Goal: Transaction & Acquisition: Download file/media

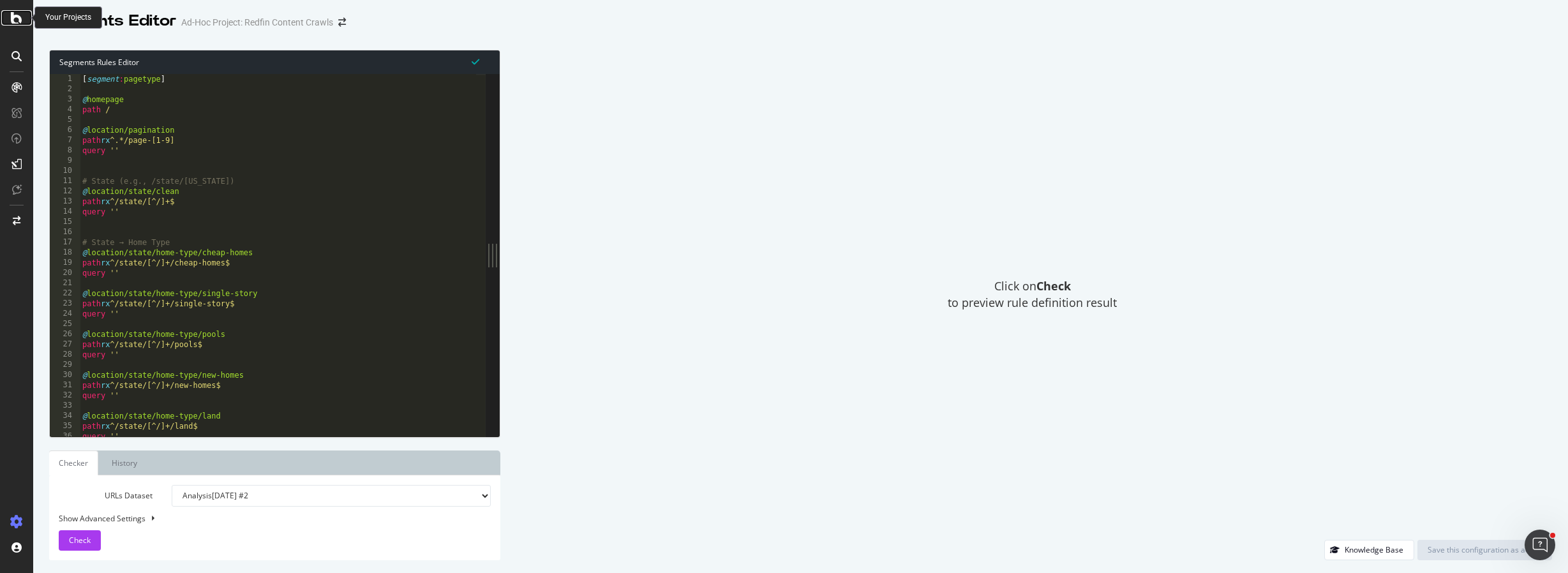
click at [15, 21] on icon at bounding box center [17, 17] width 12 height 15
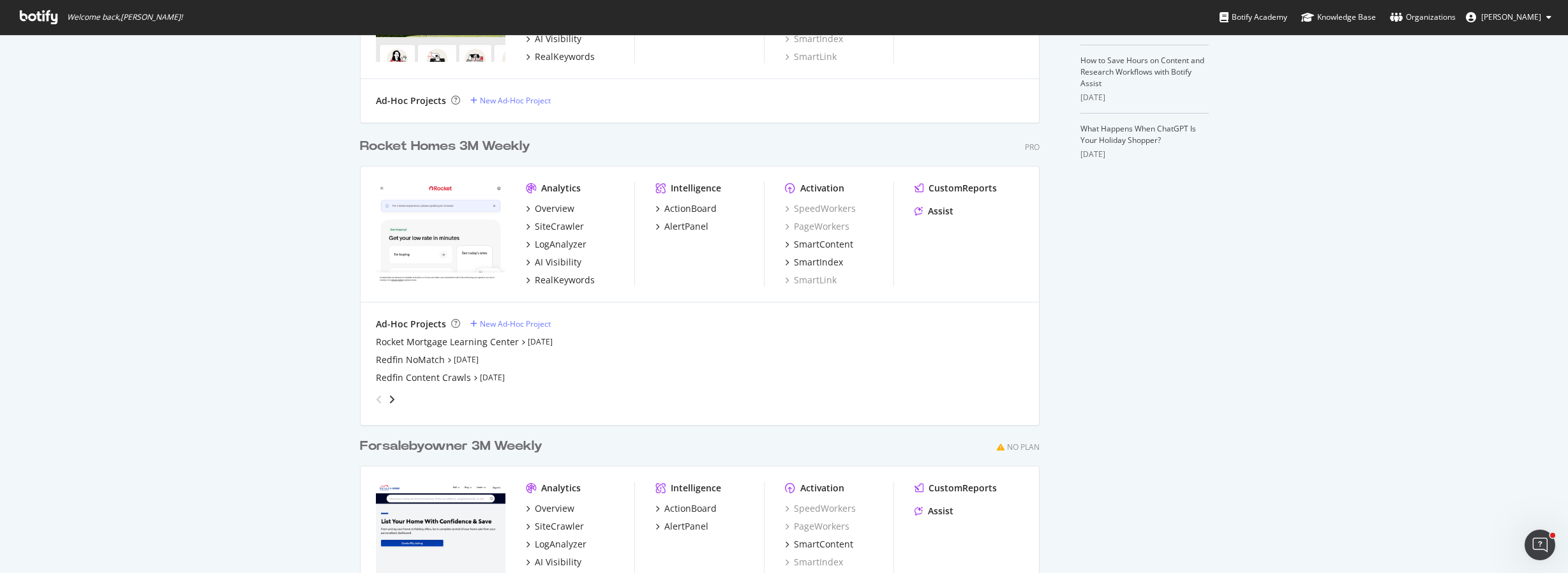
scroll to position [406, 0]
click at [417, 356] on div "Redfin NoMatch" at bounding box center [410, 359] width 69 height 12
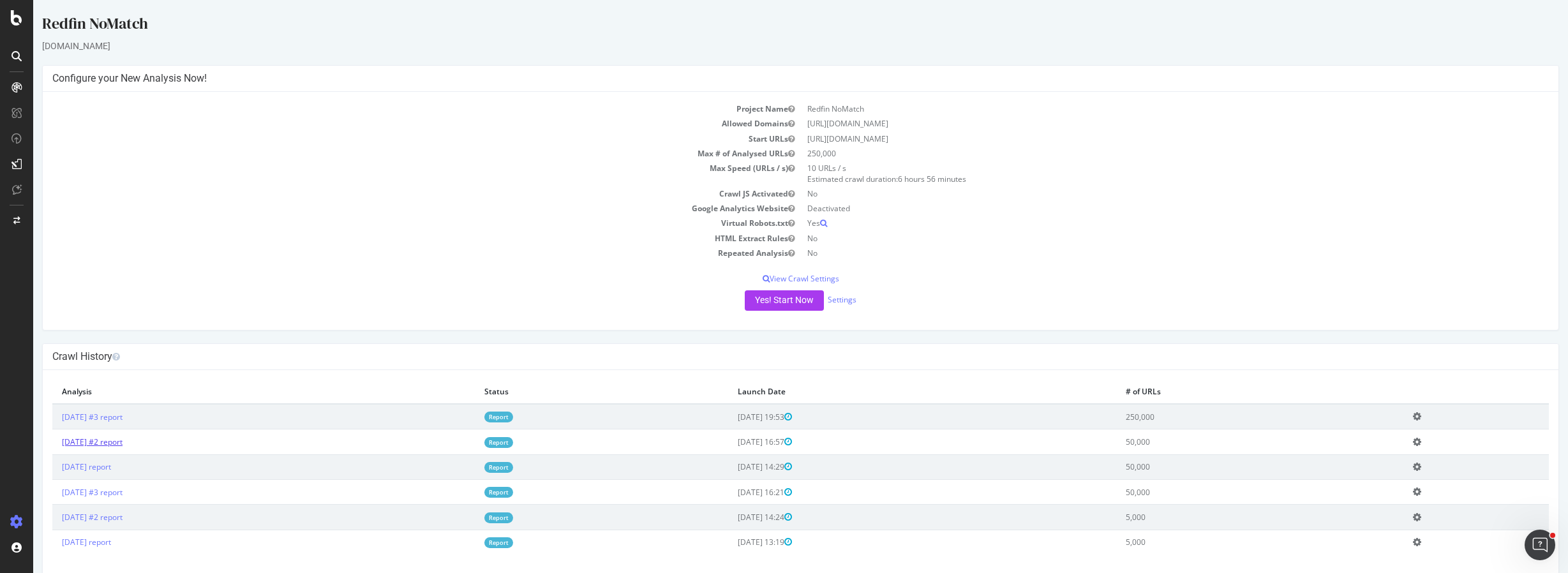
click at [85, 446] on link "2025 Oct. 13th #2 report" at bounding box center [92, 442] width 61 height 11
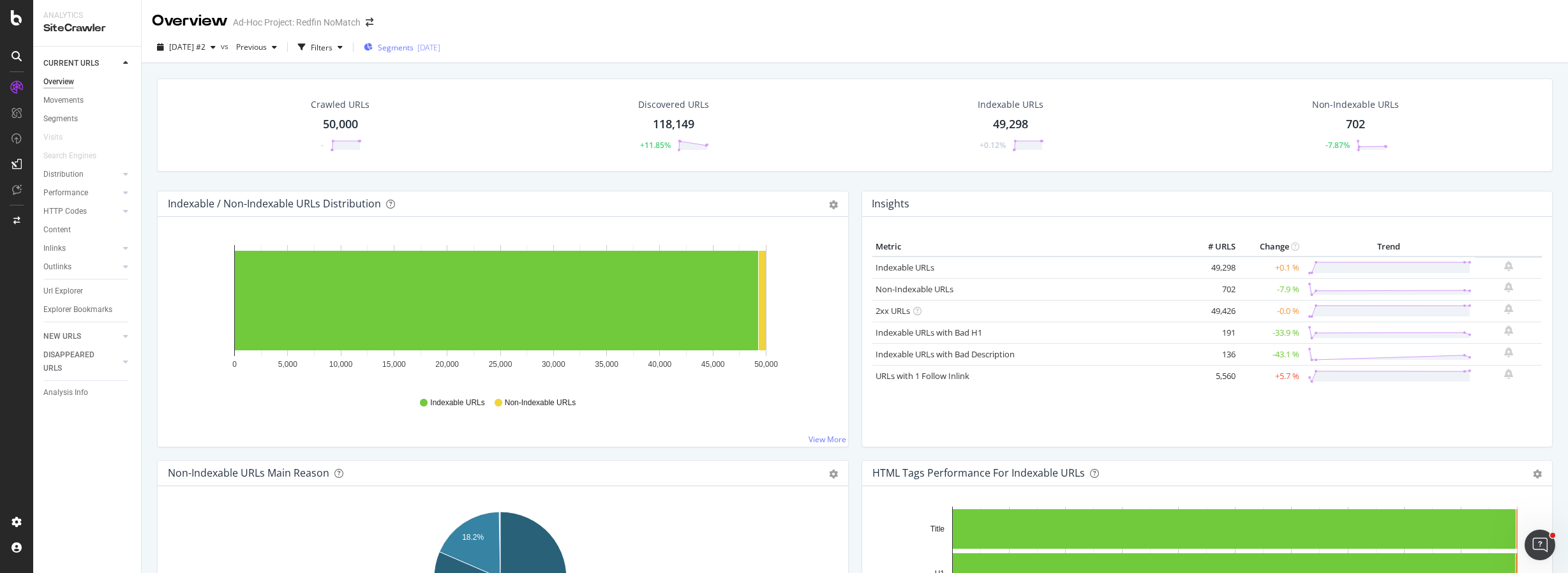
click at [407, 43] on span "Segments" at bounding box center [395, 47] width 36 height 11
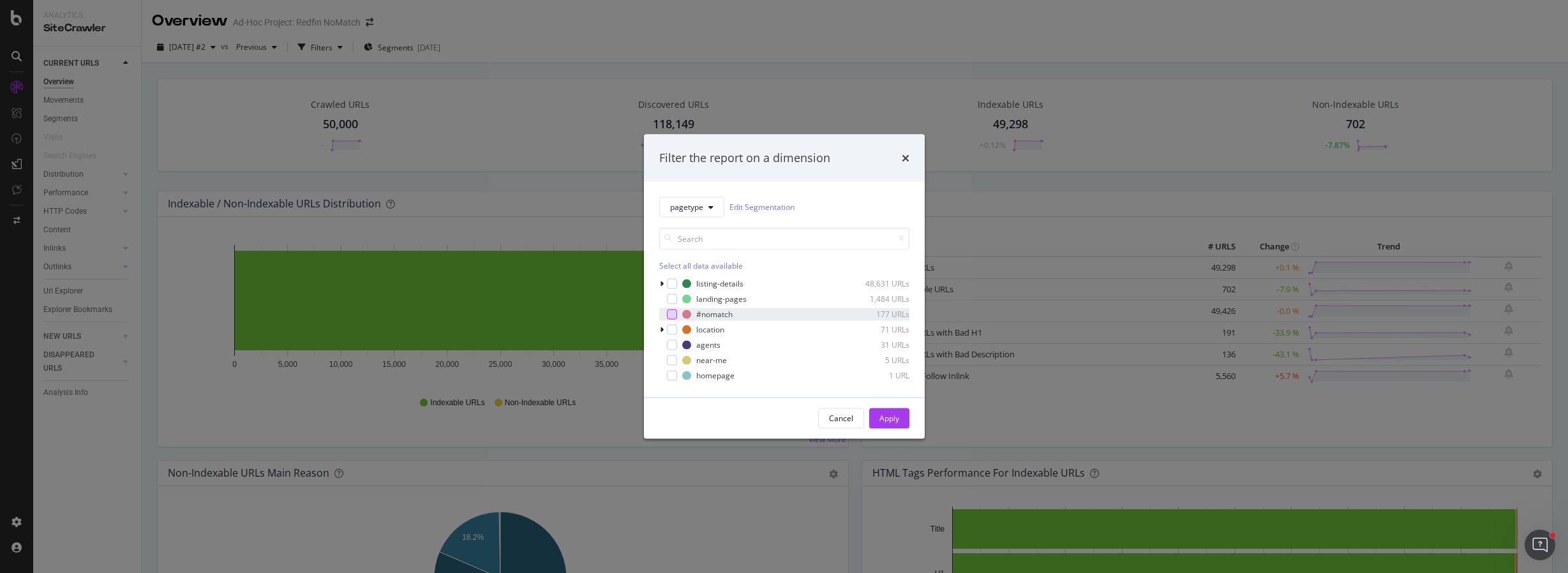
click at [674, 315] on div "modal" at bounding box center [672, 314] width 10 height 10
click at [900, 418] on button "Apply" at bounding box center [889, 418] width 40 height 21
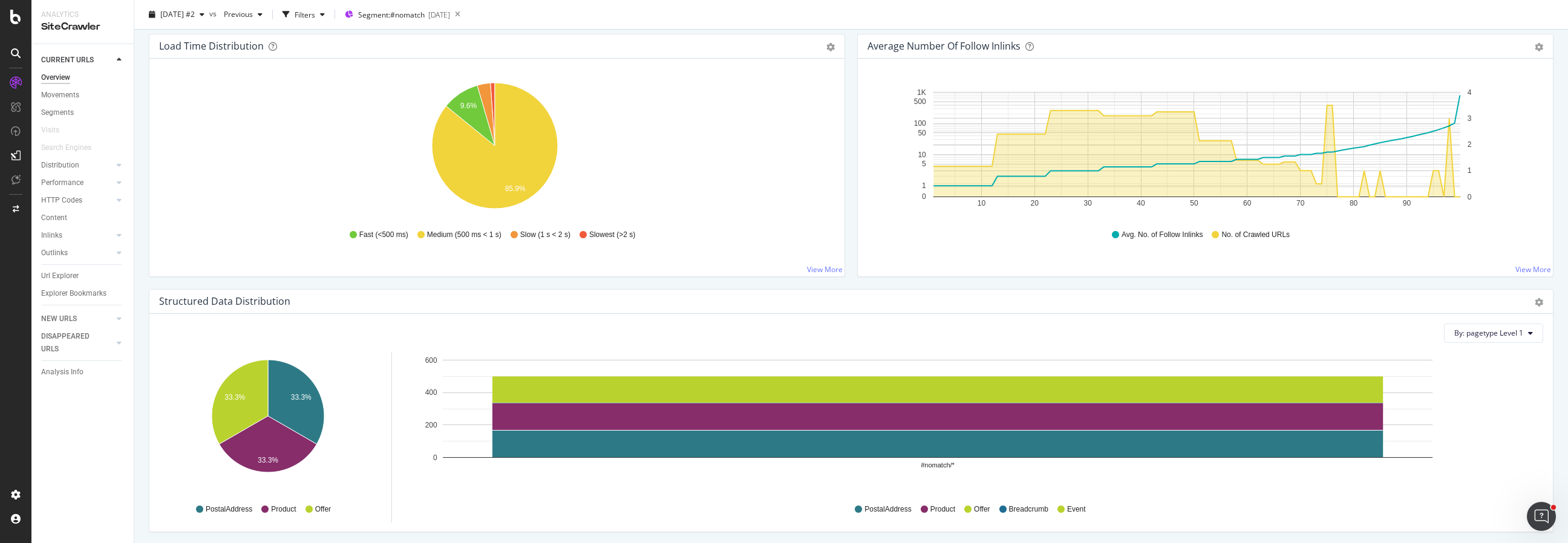
scroll to position [913, 0]
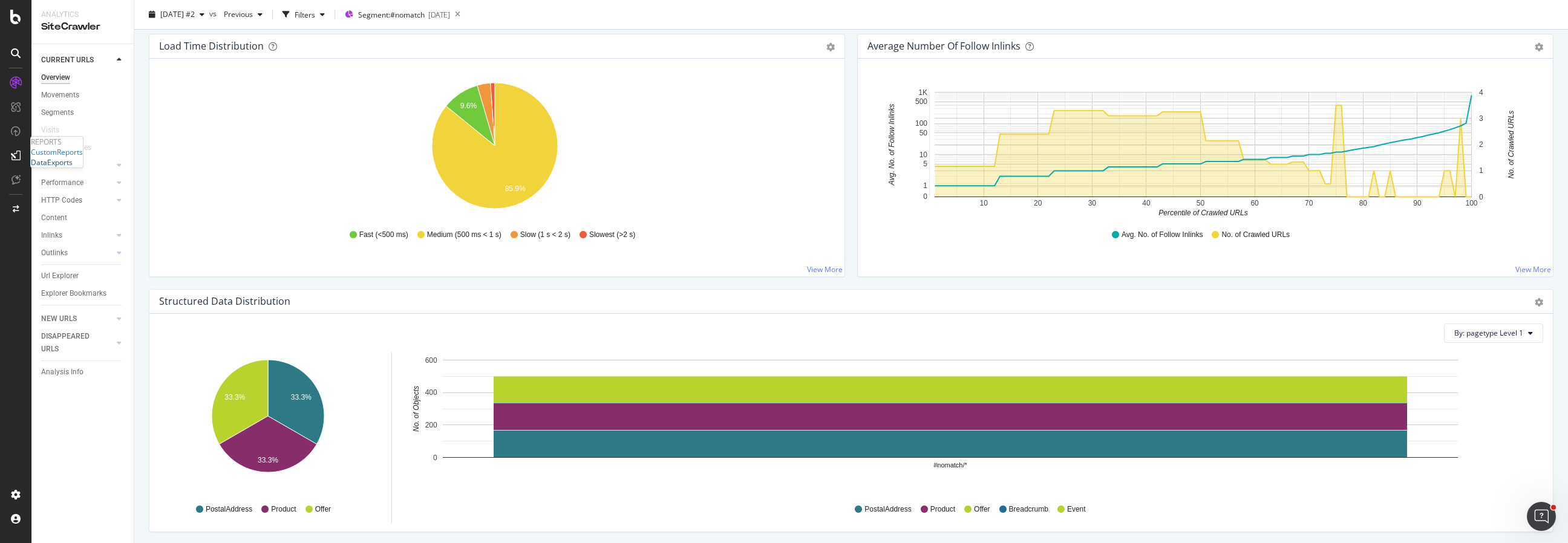
click at [54, 168] on div "DataExports" at bounding box center [51, 162] width 42 height 10
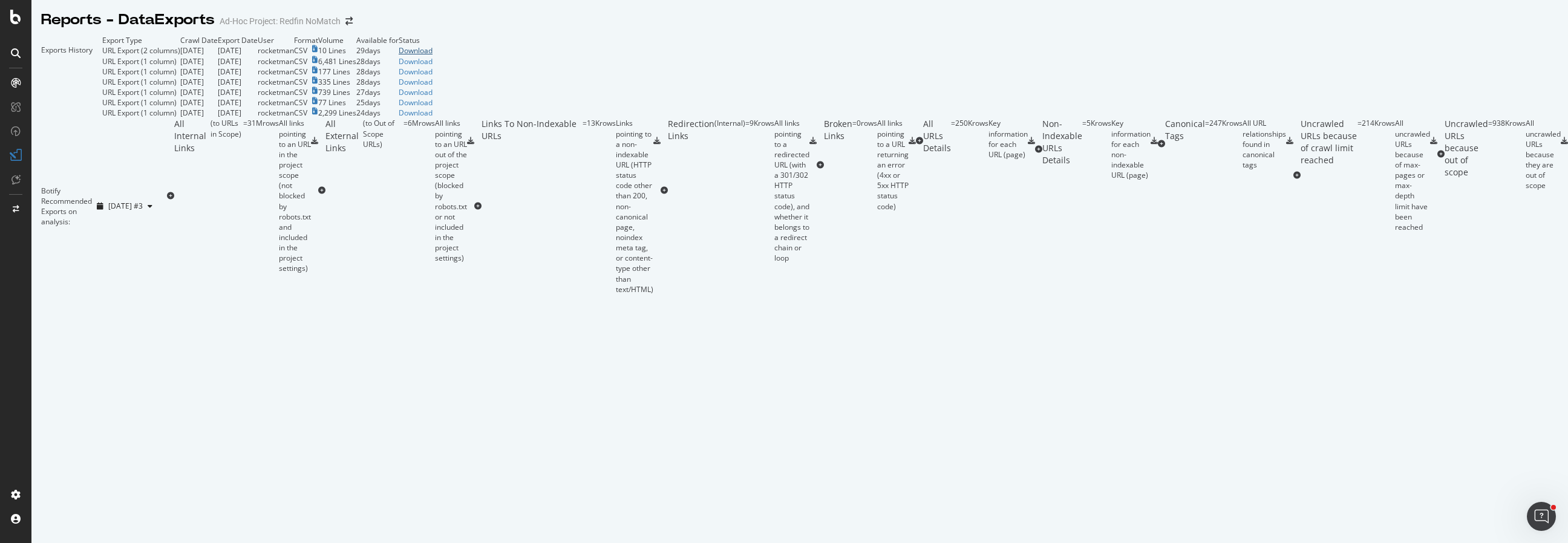
click at [433, 56] on div "Download" at bounding box center [416, 50] width 34 height 10
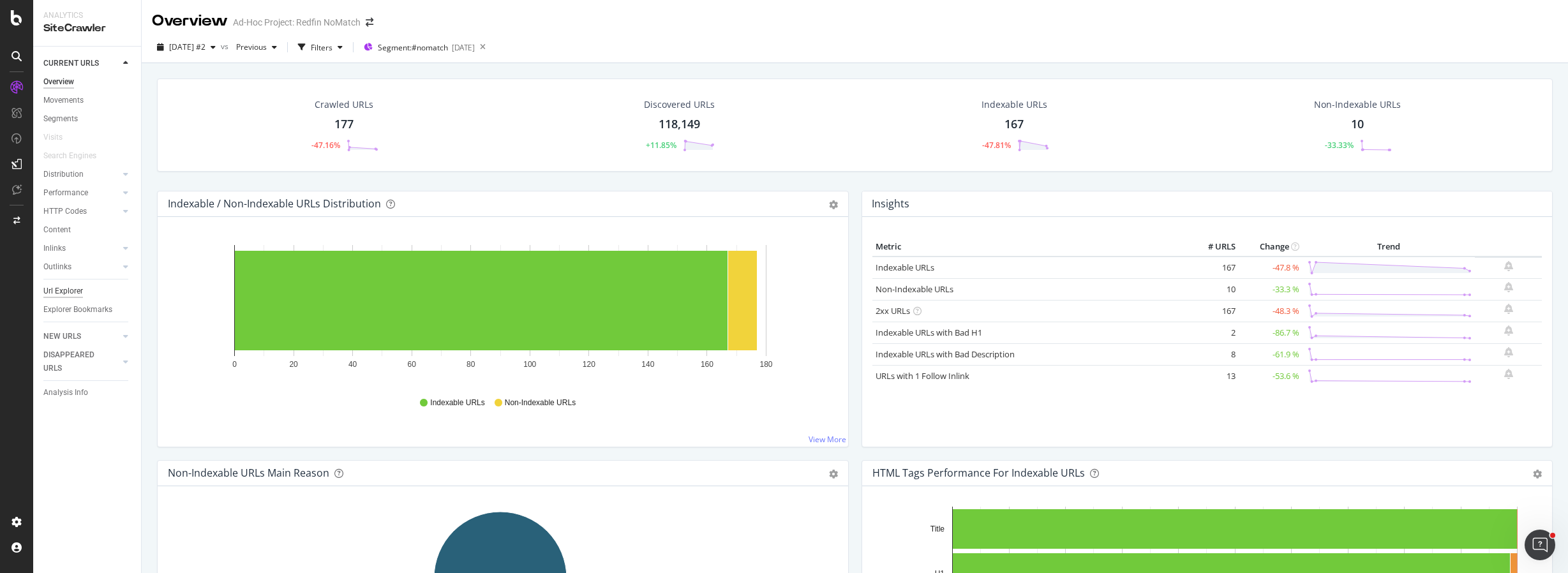
click at [68, 294] on div "Url Explorer" at bounding box center [63, 291] width 40 height 13
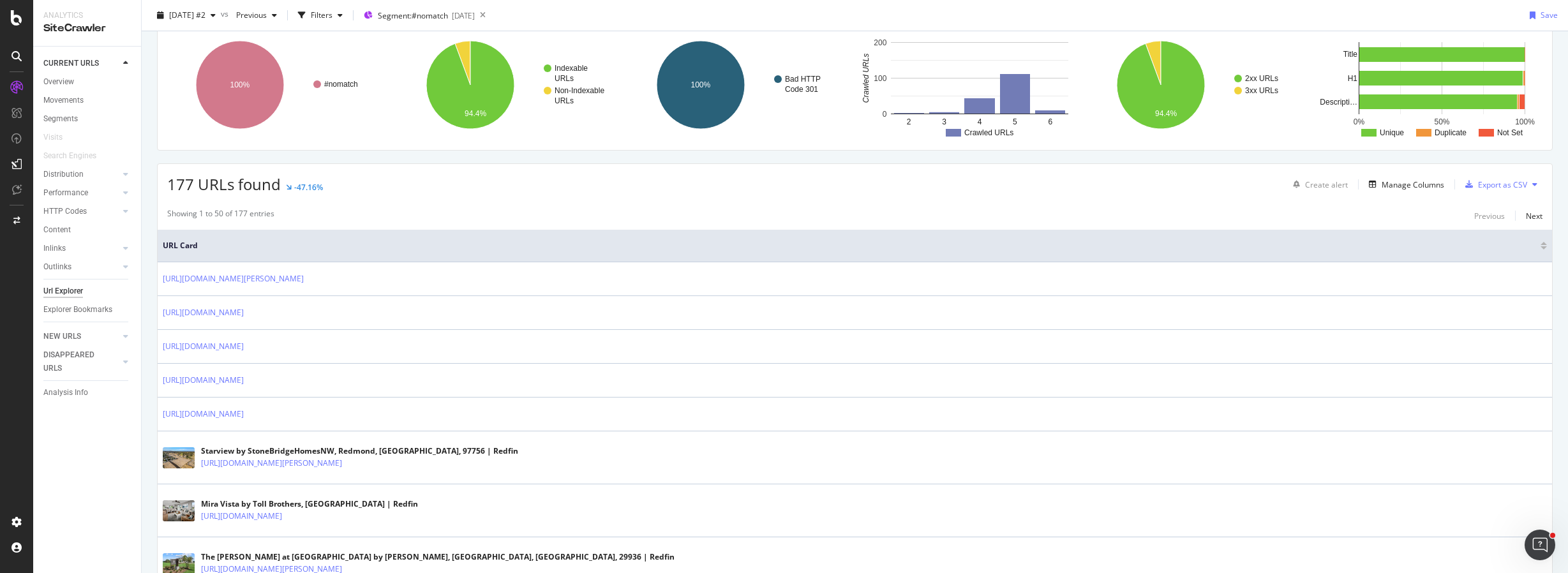
scroll to position [180, 0]
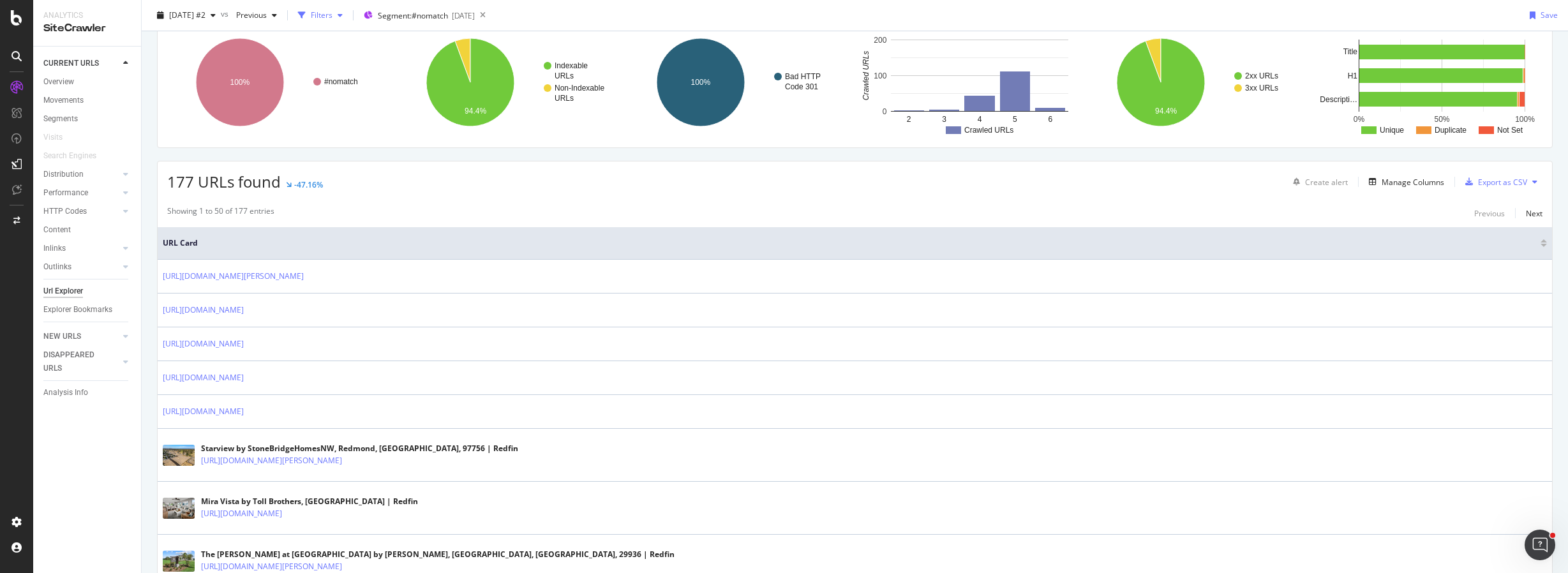
click at [332, 17] on div "Filters" at bounding box center [321, 15] width 22 height 11
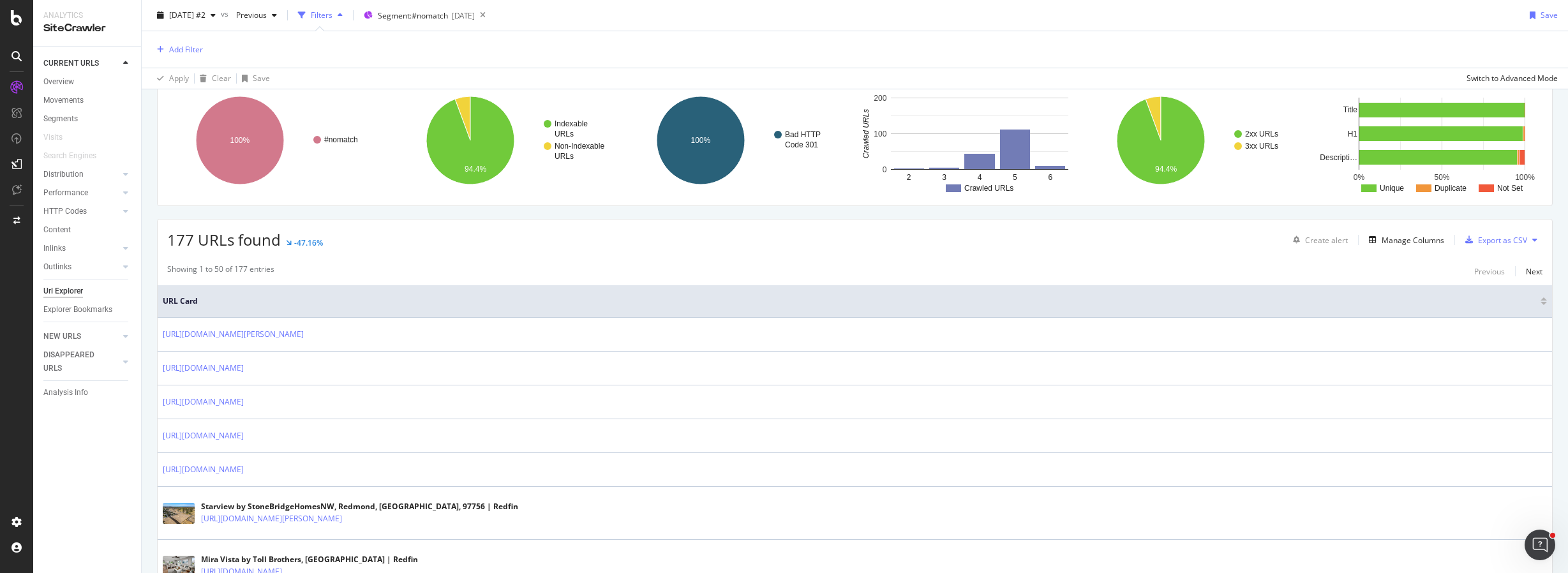
scroll to position [238, 0]
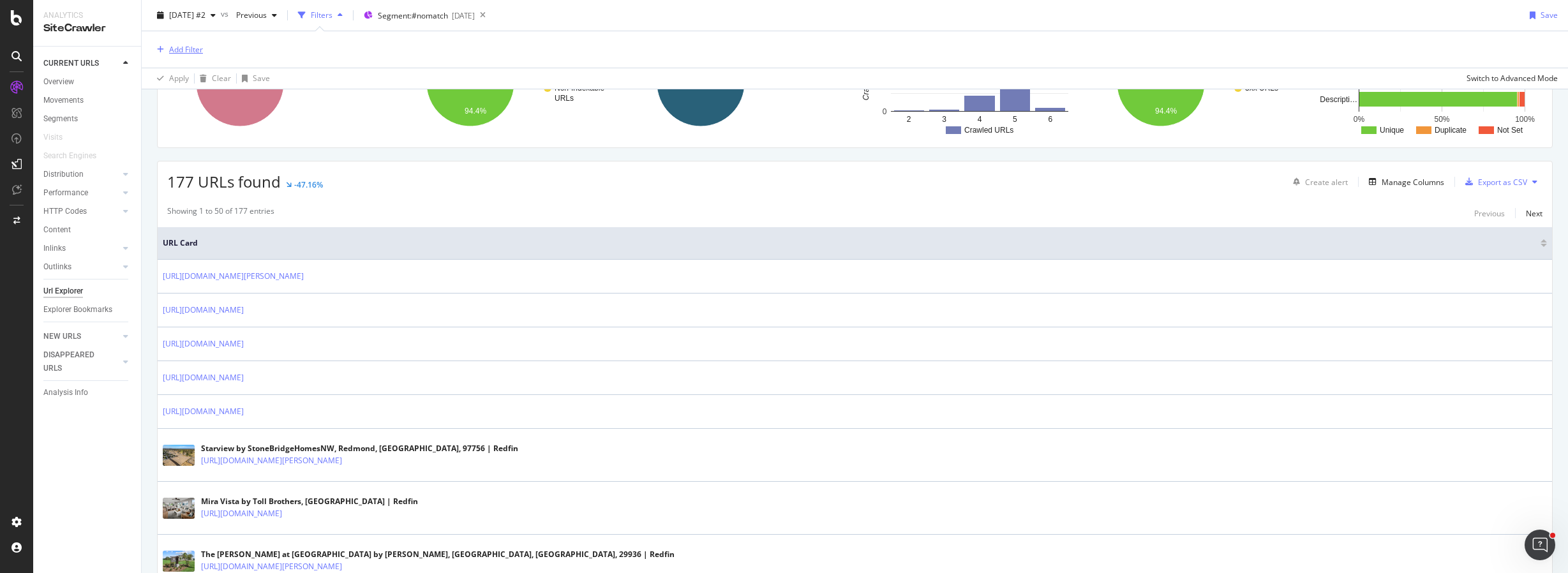
click at [194, 49] on div "Add Filter" at bounding box center [186, 49] width 34 height 11
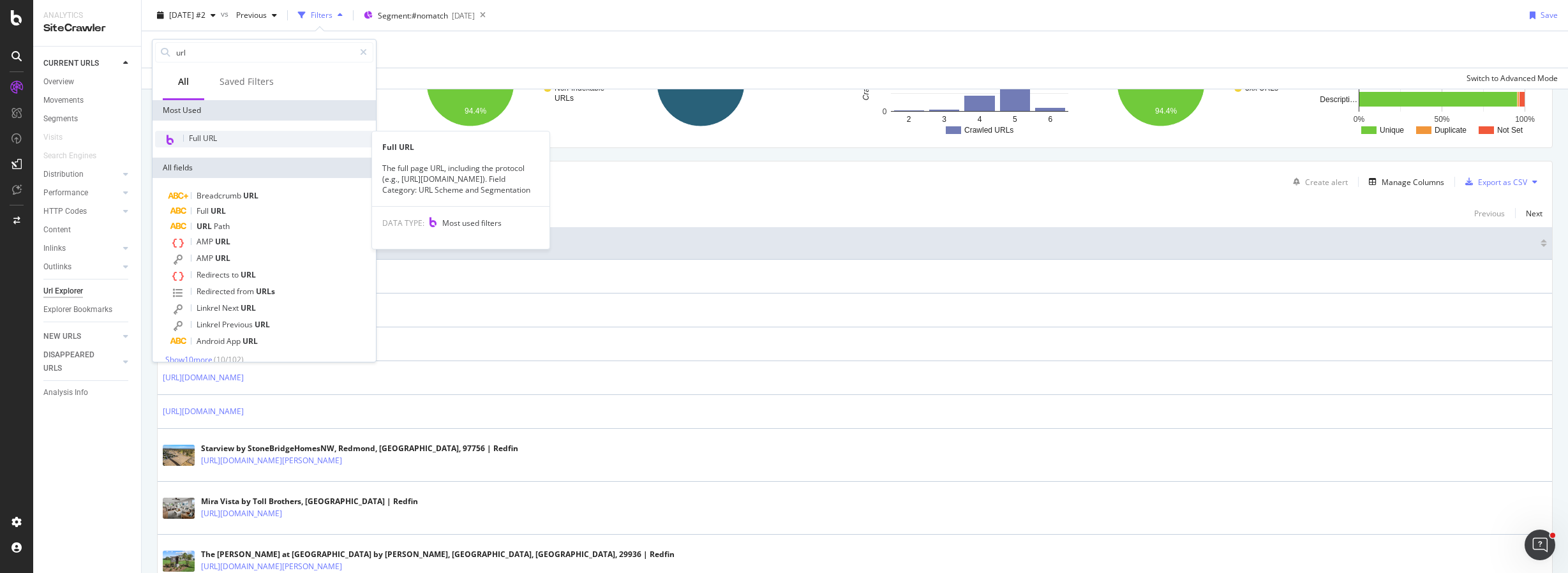
type input "url"
click at [200, 137] on span "Full URL" at bounding box center [203, 138] width 28 height 11
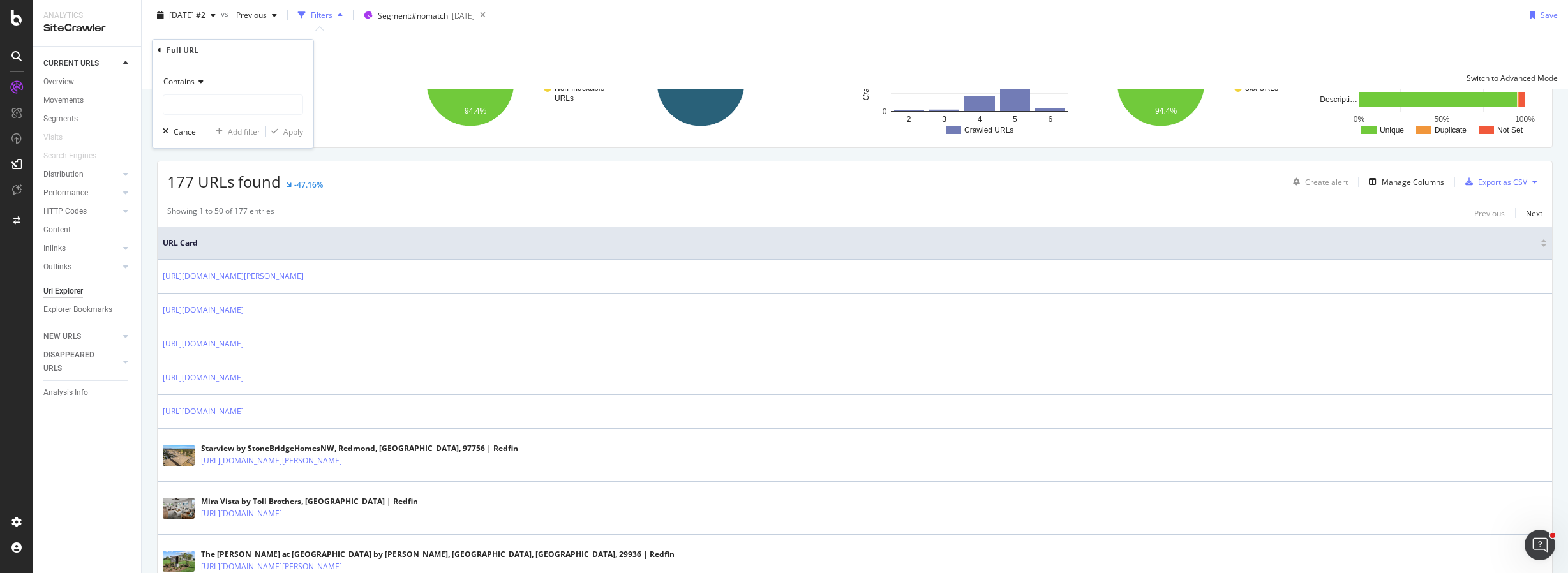
click at [195, 86] on div "Contains" at bounding box center [232, 81] width 140 height 21
click at [212, 239] on span "Matches regex" at bounding box center [196, 241] width 53 height 11
click at [212, 81] on span "Matches regex" at bounding box center [190, 81] width 53 height 11
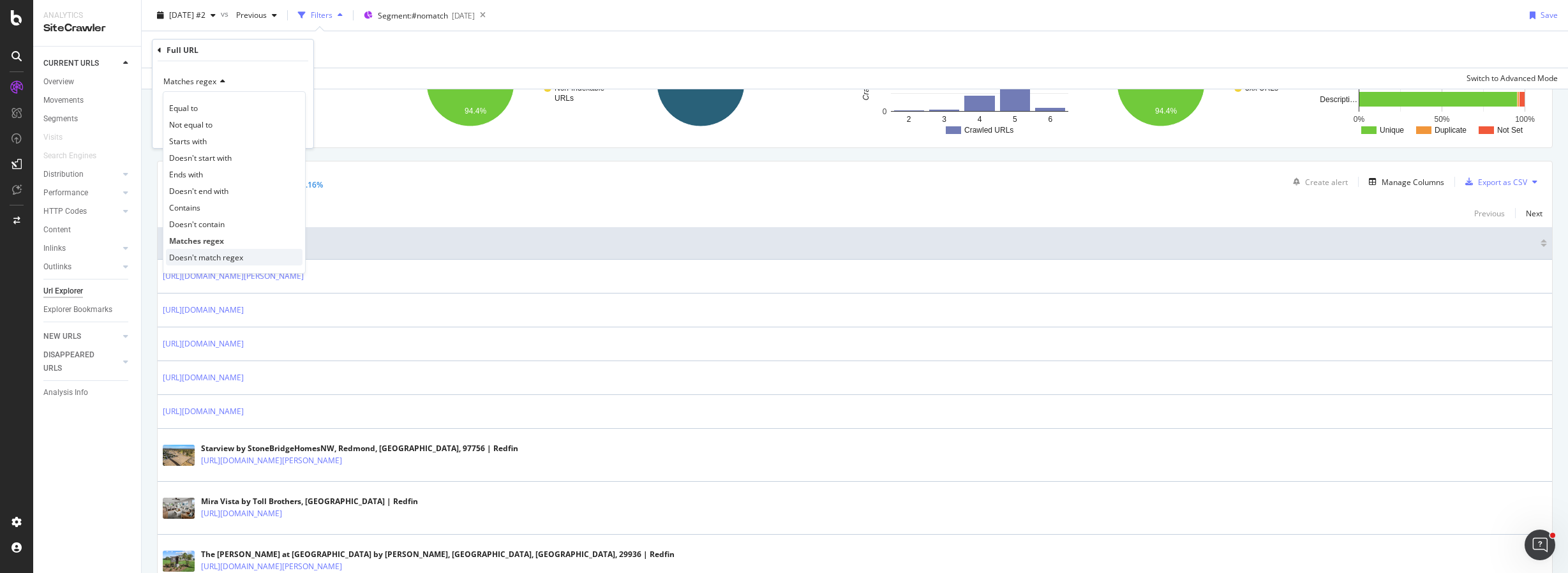
click at [230, 254] on span "Doesn't match regex" at bounding box center [206, 257] width 74 height 11
click at [269, 105] on input "text" at bounding box center [233, 105] width 139 height 21
paste input "^https?://(?:www\.)?redfin\.com/(?:ab|bc|mb|nb|nl|ns|nt|nu|on|pe|qc|sk|yt)(?:/|…"
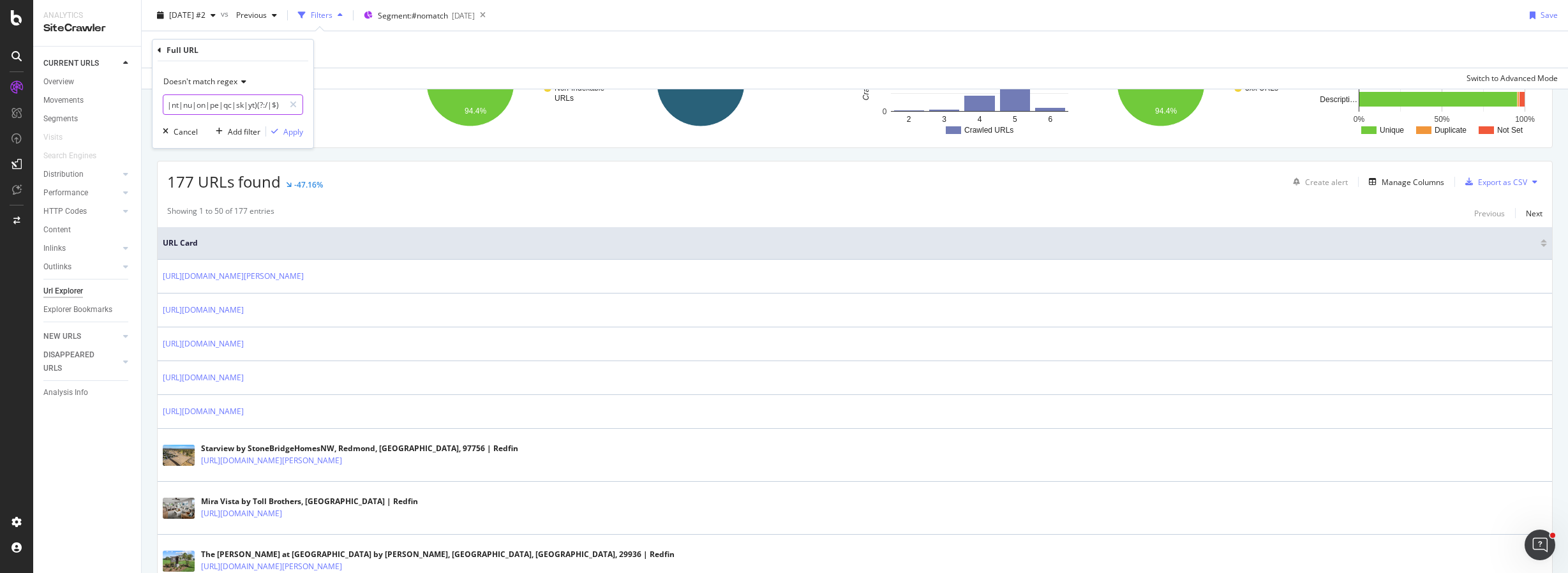
type input "^https?://(?:www\.)?redfin\.com/(?:ab|bc|mb|nb|nl|ns|nt|nu|on|pe|qc|sk|yt)(?:/|…"
click at [242, 79] on icon at bounding box center [242, 81] width 9 height 7
click at [232, 240] on div "Matches regex" at bounding box center [234, 241] width 136 height 17
click at [296, 133] on div "Apply" at bounding box center [293, 131] width 20 height 11
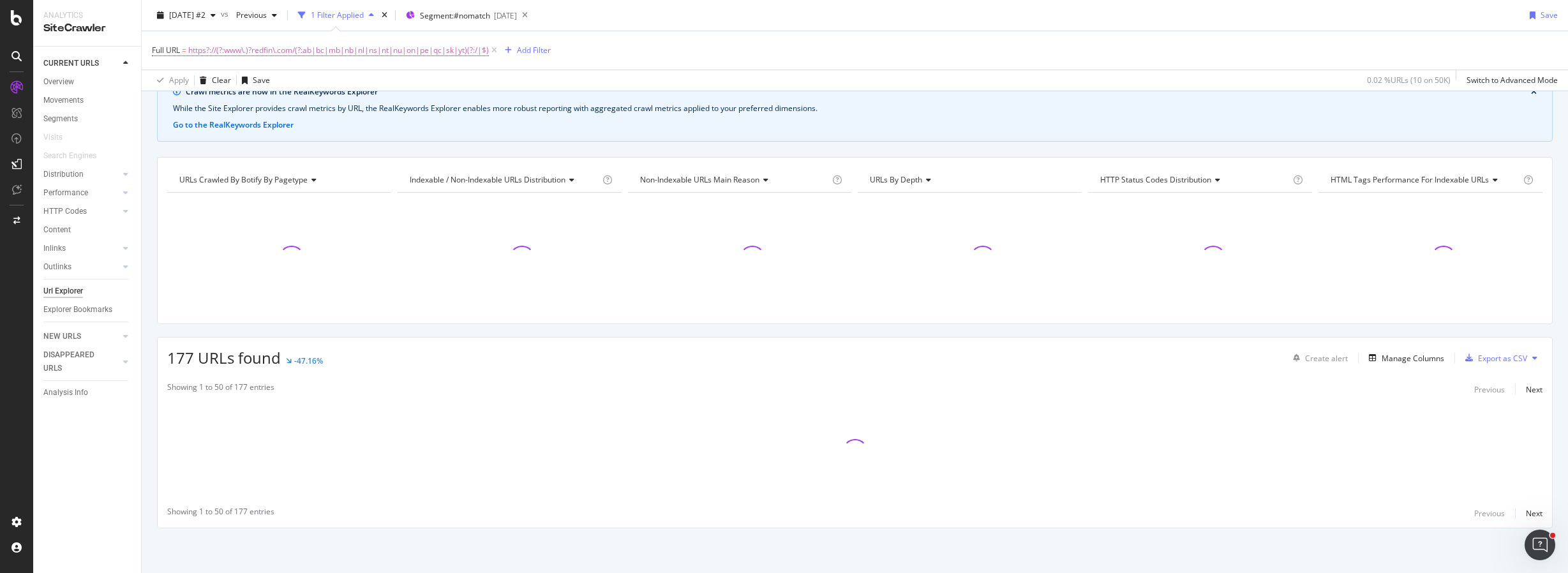
scroll to position [240, 0]
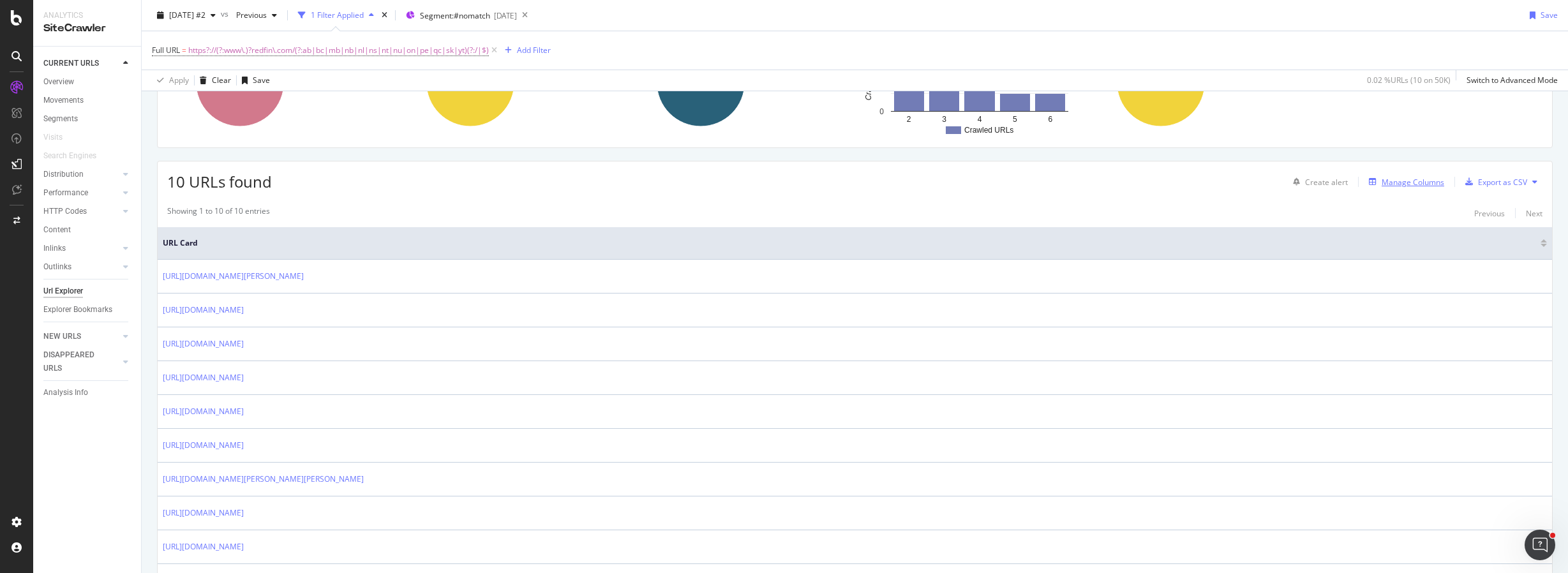
click at [1391, 180] on div "Manage Columns" at bounding box center [1412, 182] width 62 height 11
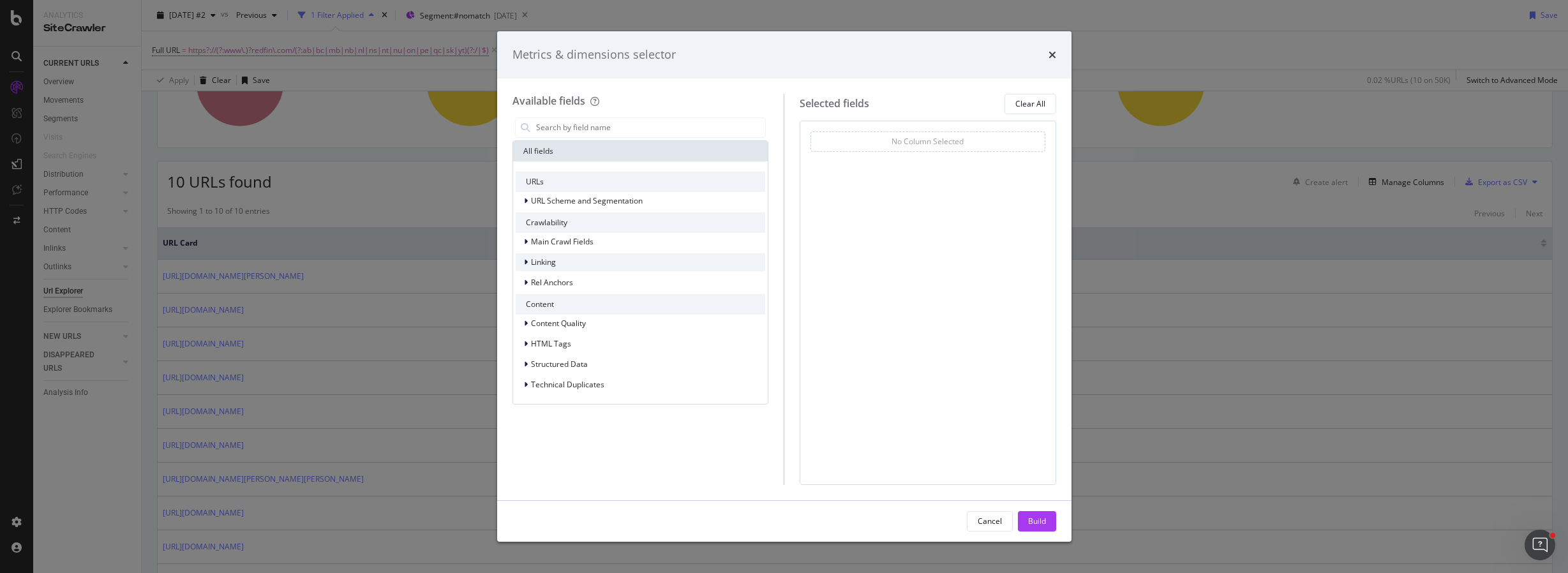
click at [603, 261] on div "Linking" at bounding box center [640, 262] width 250 height 18
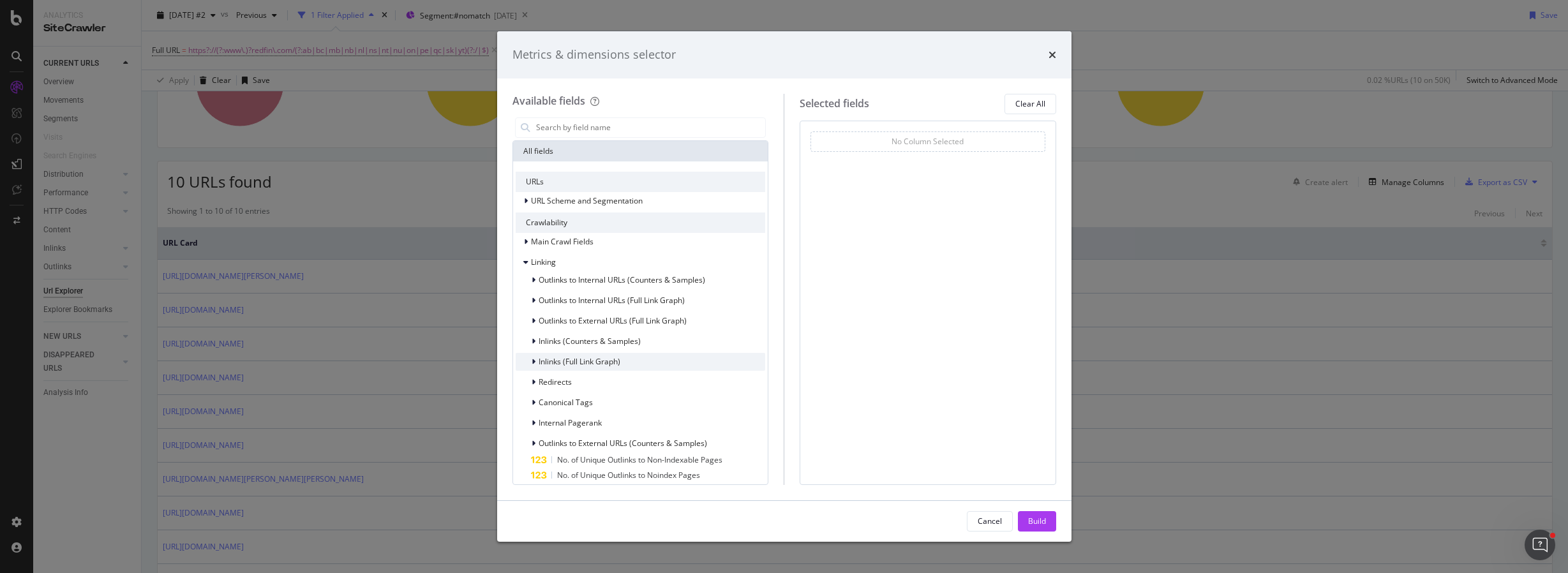
click at [608, 363] on span "Inlinks (Full Link Graph)" at bounding box center [579, 361] width 81 height 11
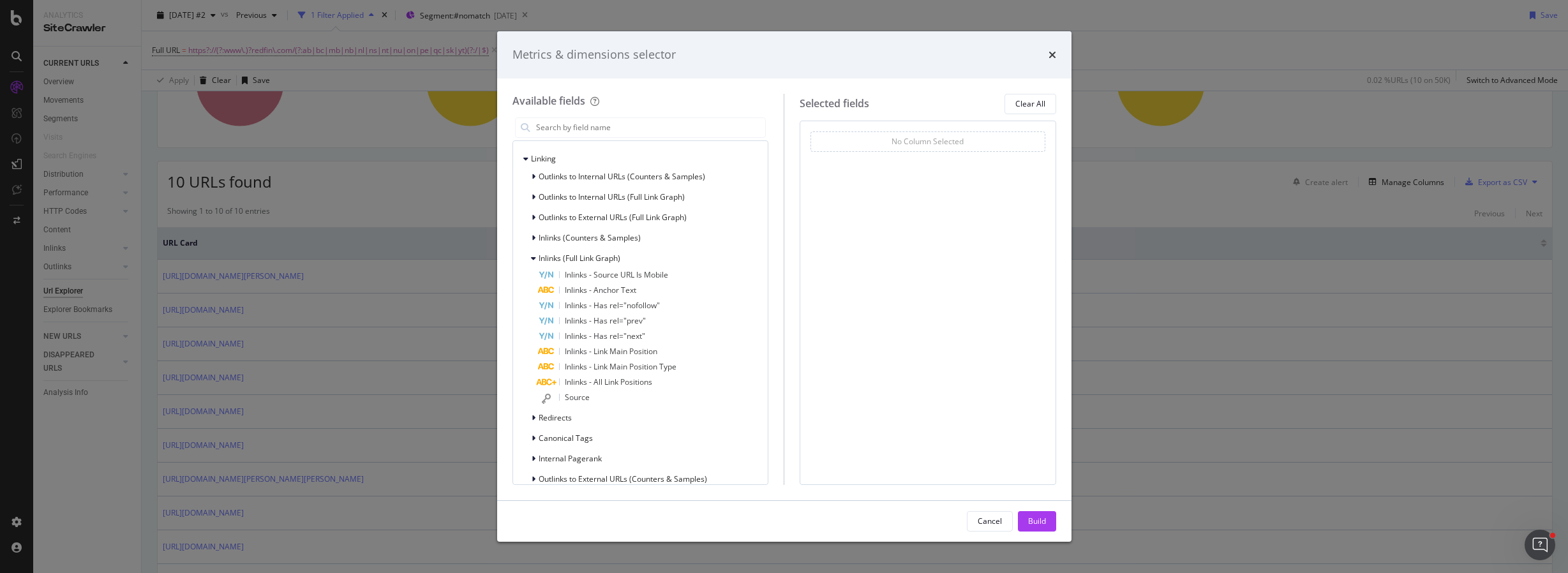
scroll to position [126, 0]
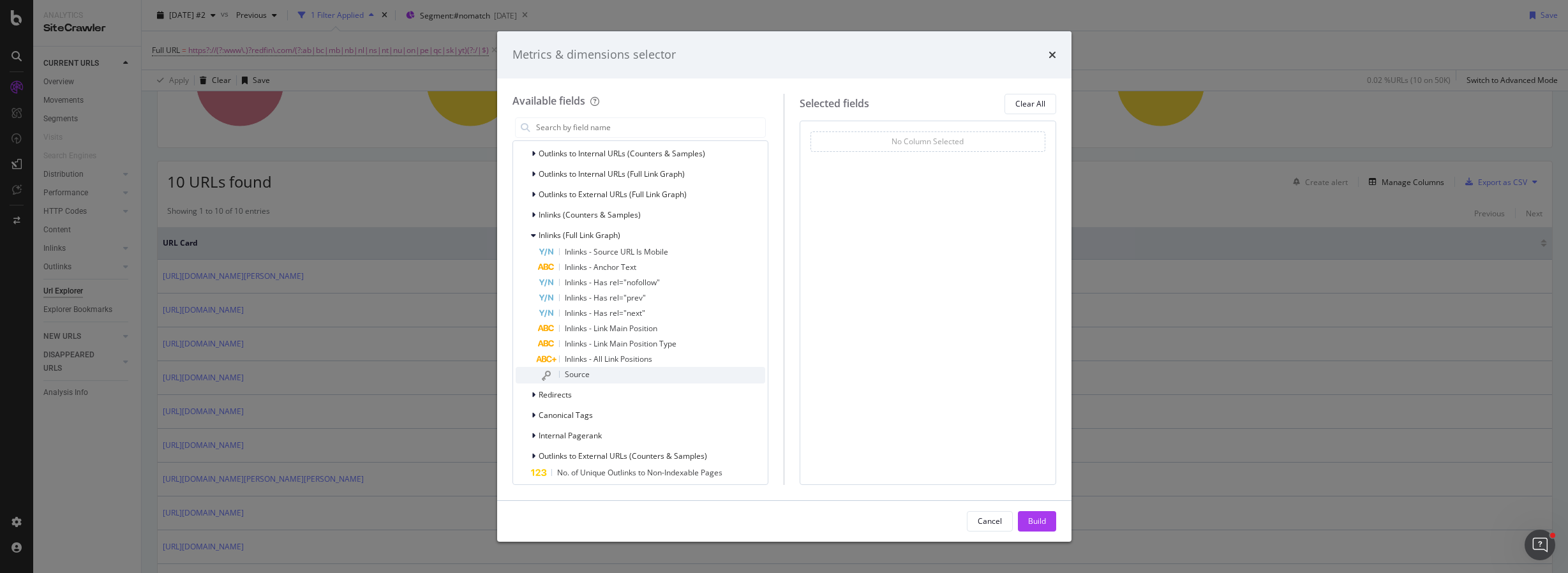
click at [652, 374] on div "Source" at bounding box center [652, 375] width 227 height 17
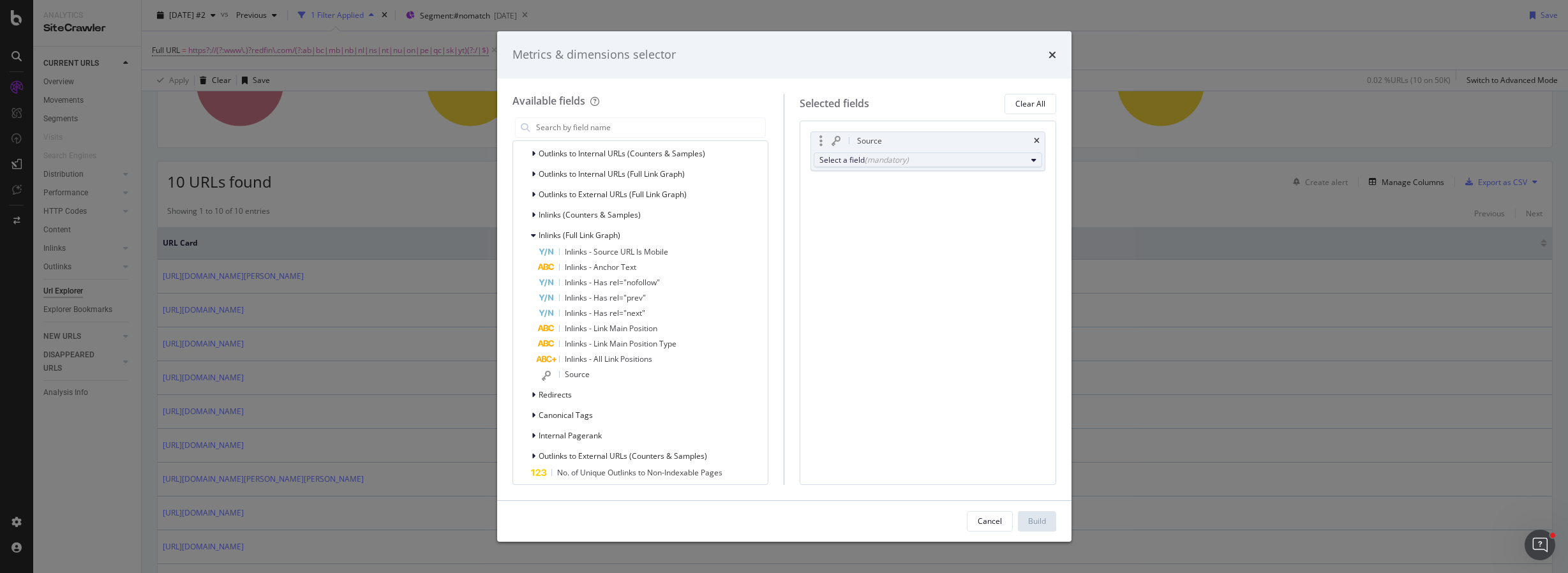
click at [1012, 161] on div "Select a field (mandatory)" at bounding box center [922, 159] width 207 height 11
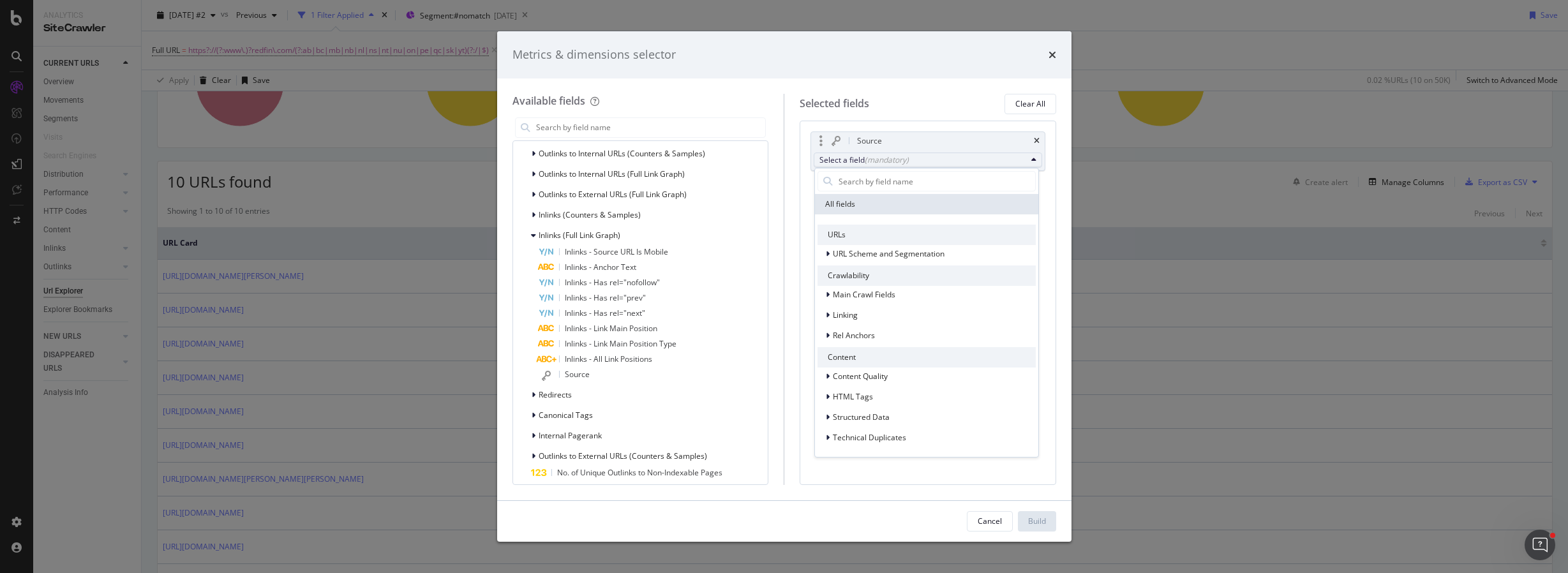
click at [872, 352] on div "Content" at bounding box center [926, 357] width 218 height 21
click at [872, 317] on div "Linking" at bounding box center [926, 316] width 218 height 18
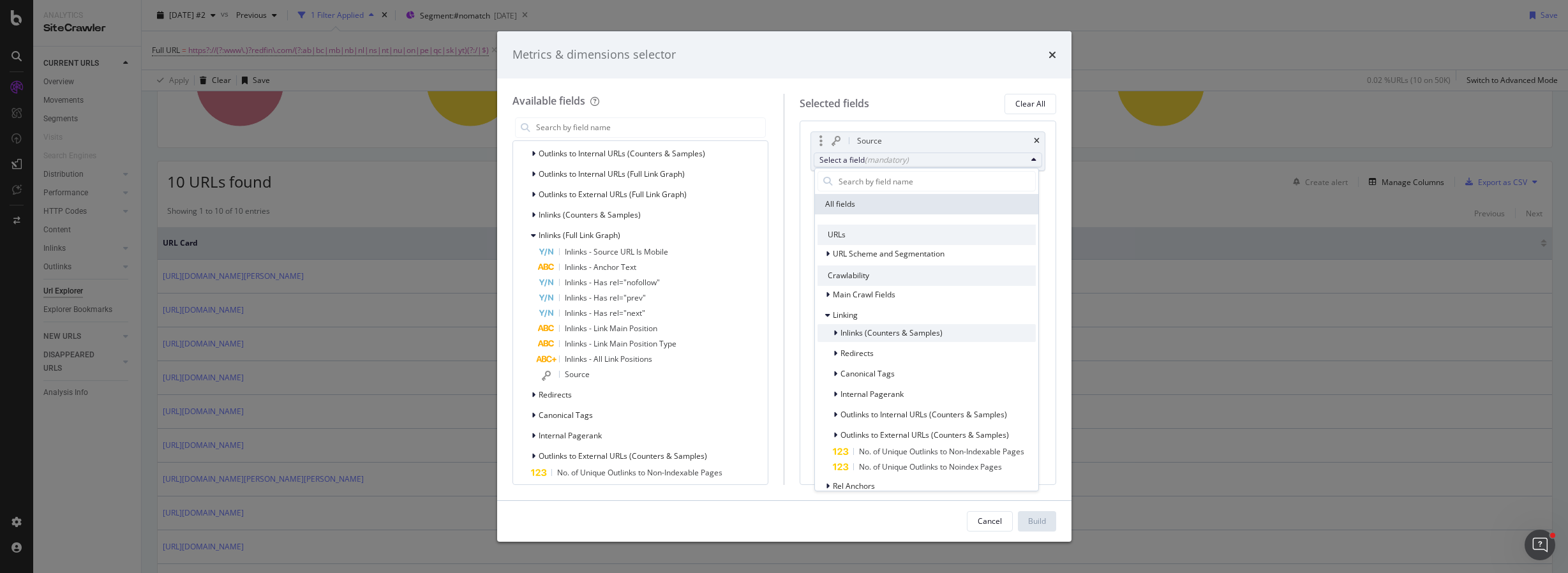
click at [871, 330] on span "Inlinks (Counters & Samples)" at bounding box center [891, 332] width 102 height 11
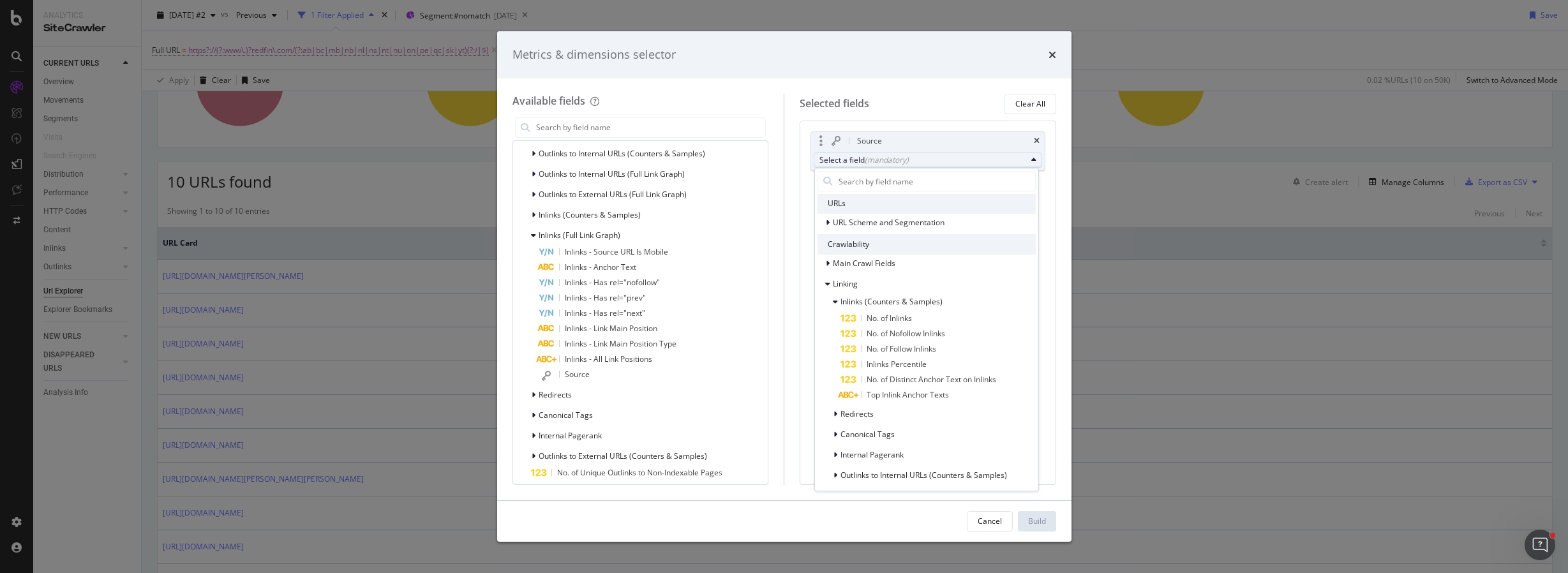
scroll to position [32, 0]
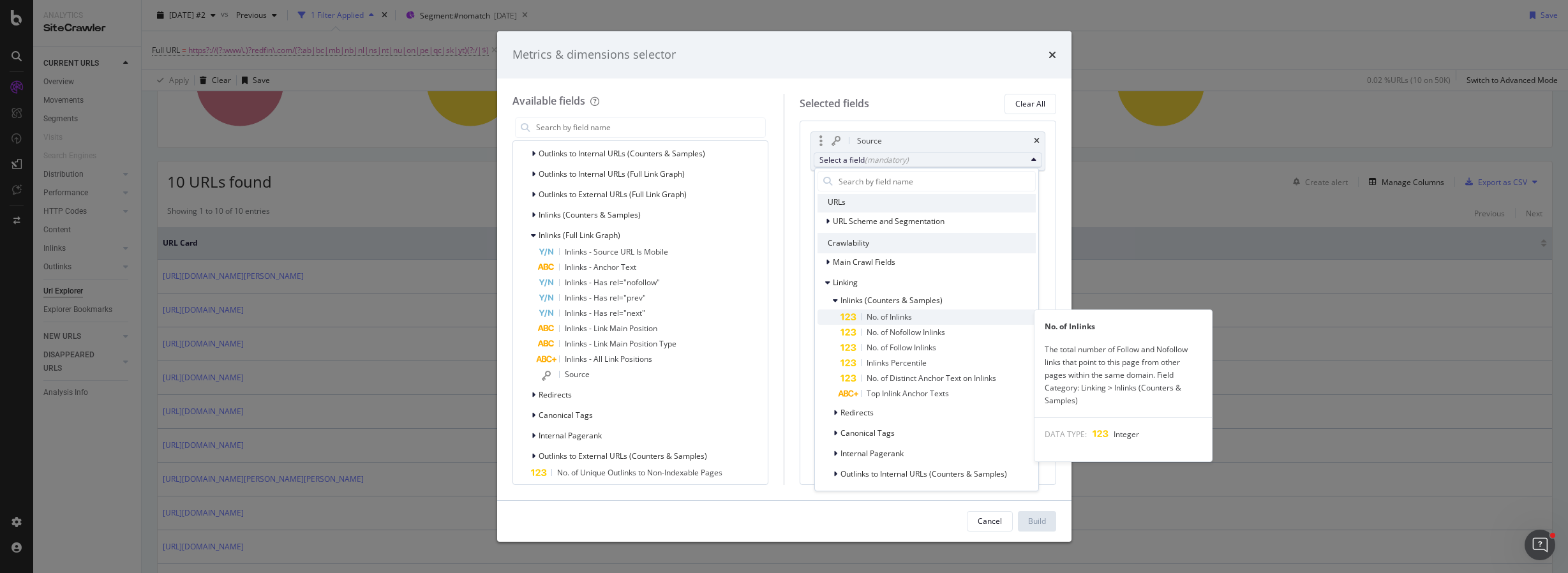
click at [929, 319] on span "No. of Inlinks" at bounding box center [937, 317] width 195 height 15
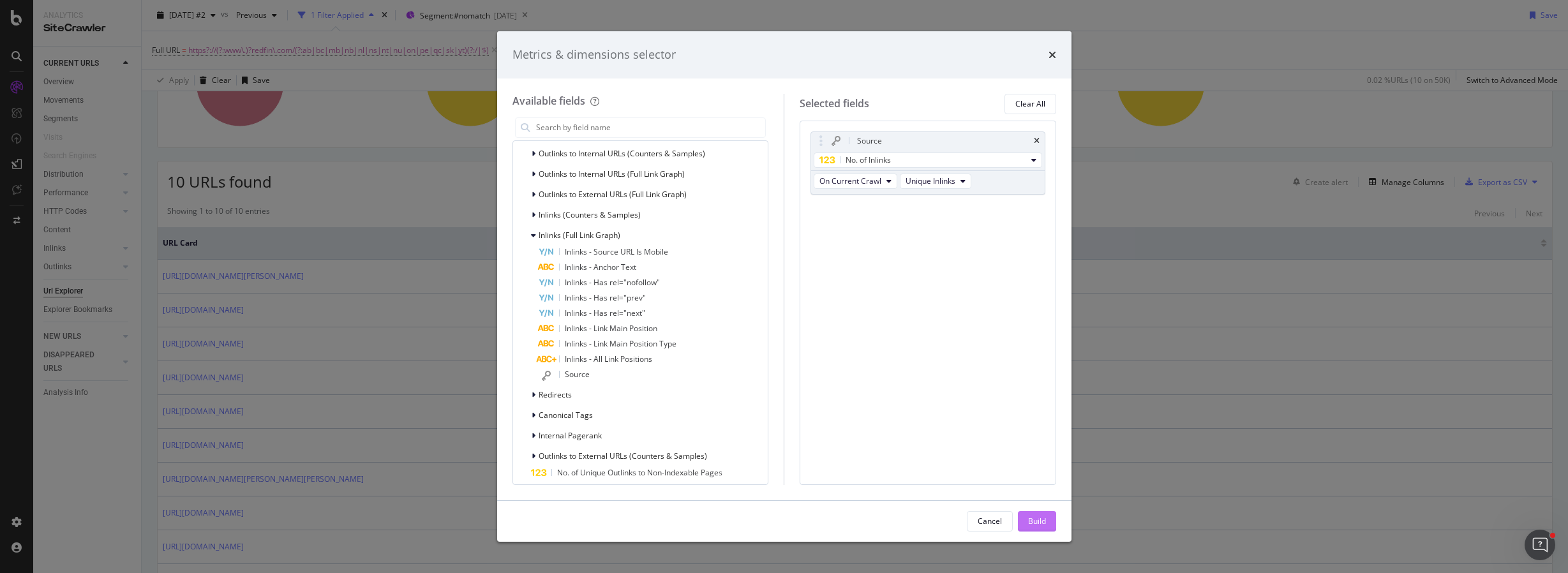
click at [1033, 517] on div "Build" at bounding box center [1037, 521] width 18 height 11
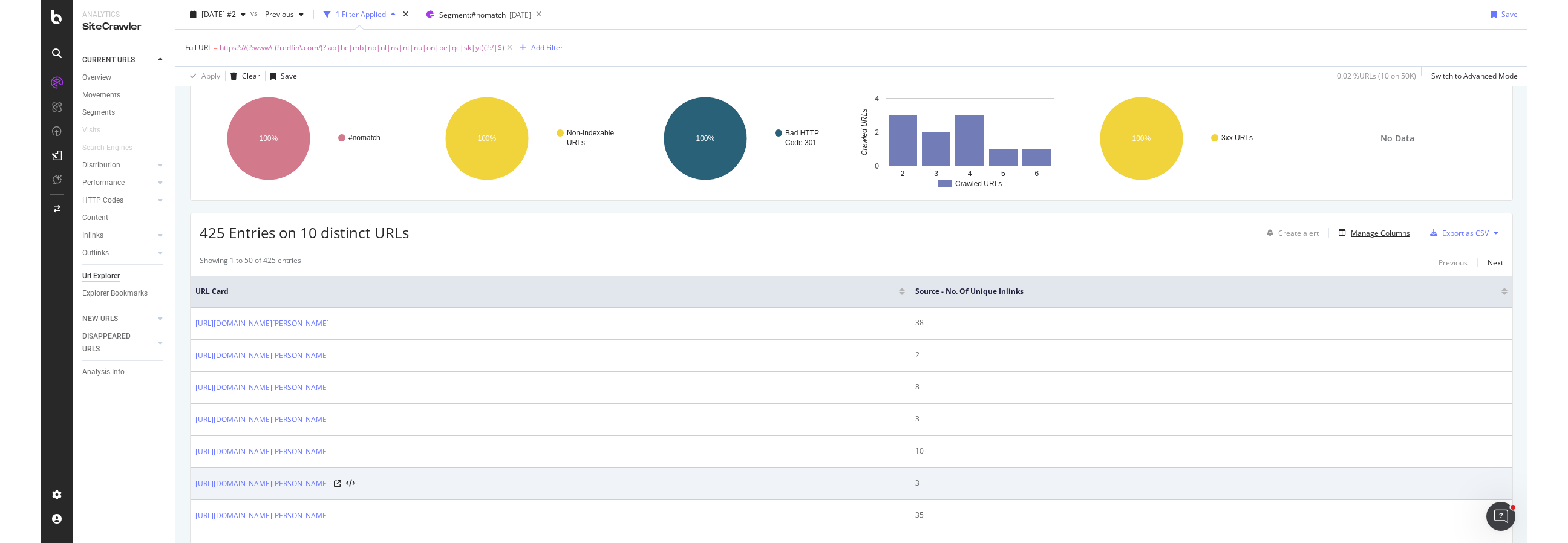
scroll to position [169, 0]
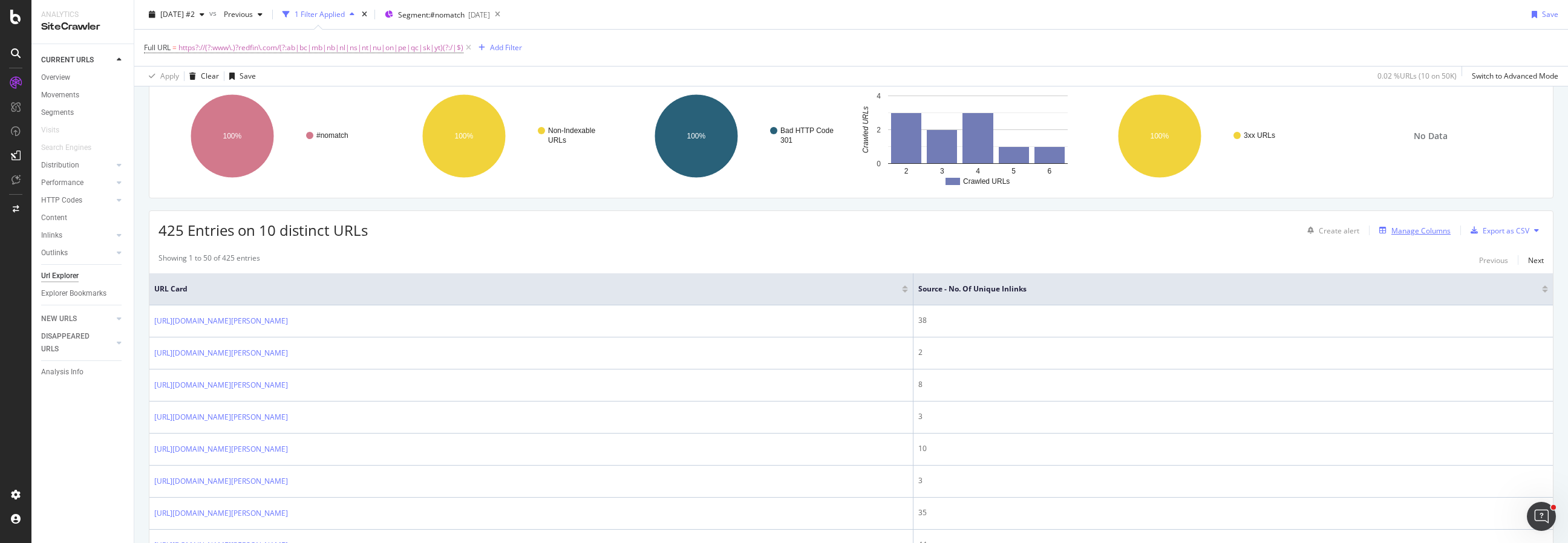
click at [1407, 232] on div "Manage Columns" at bounding box center [1421, 231] width 59 height 10
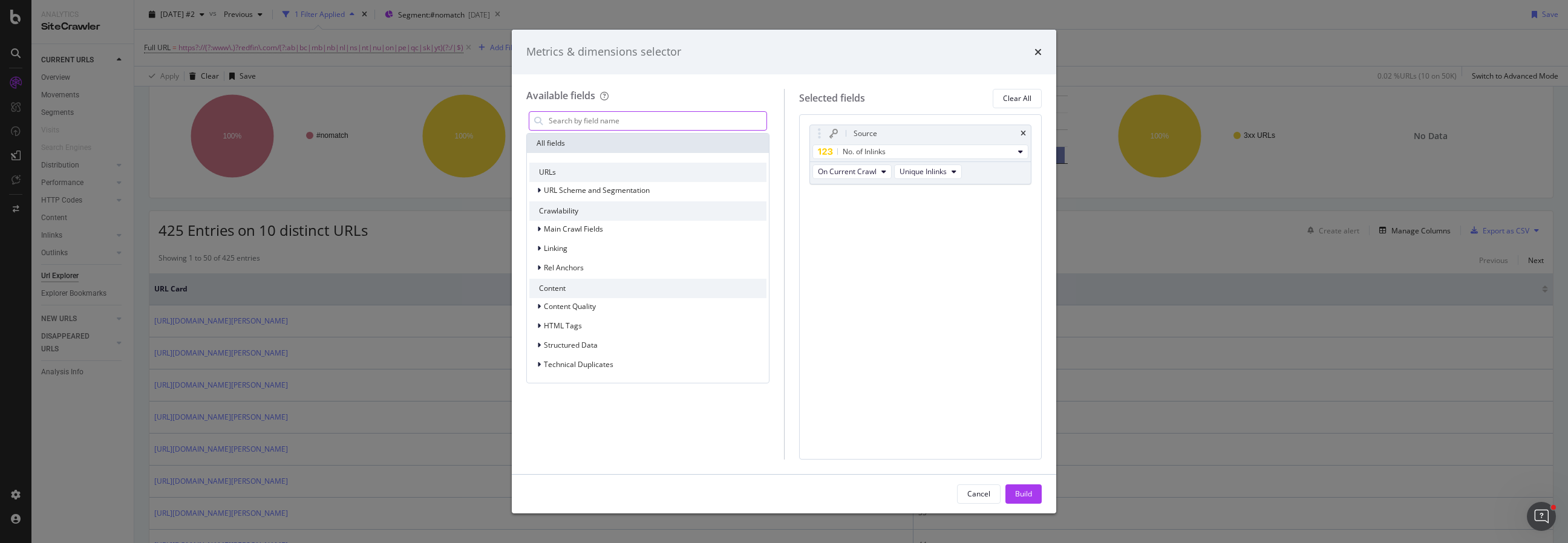
click at [741, 124] on input "modal" at bounding box center [657, 120] width 219 height 18
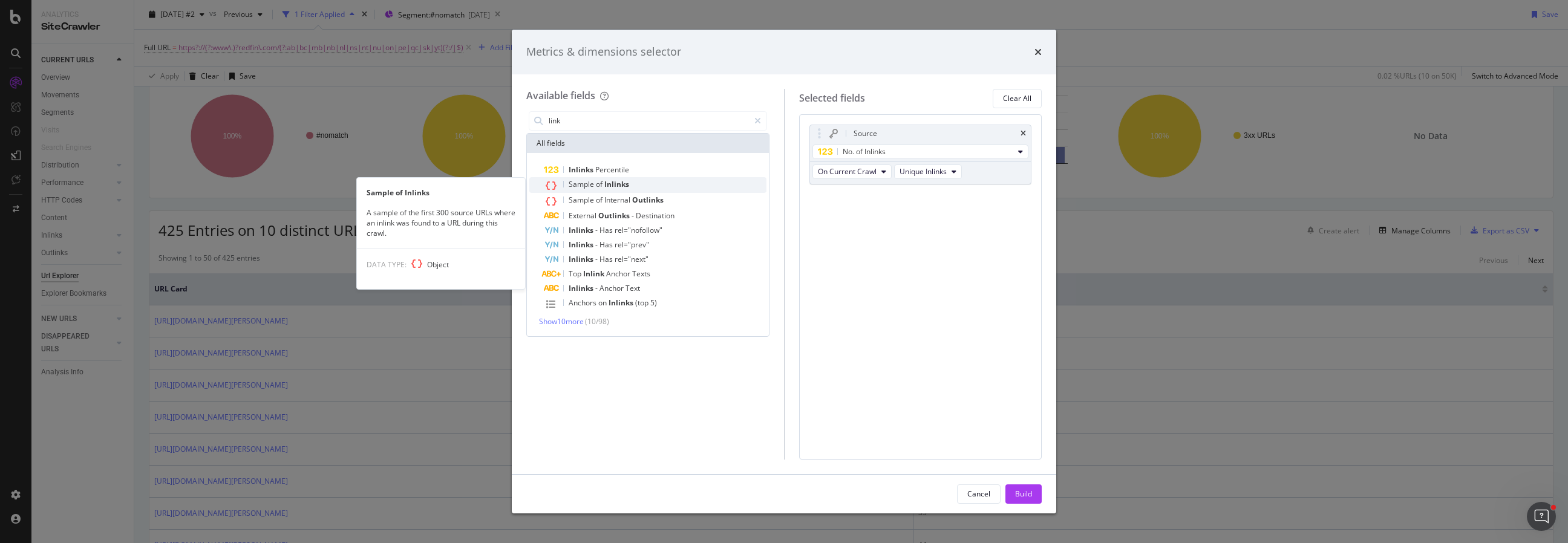
type input "link"
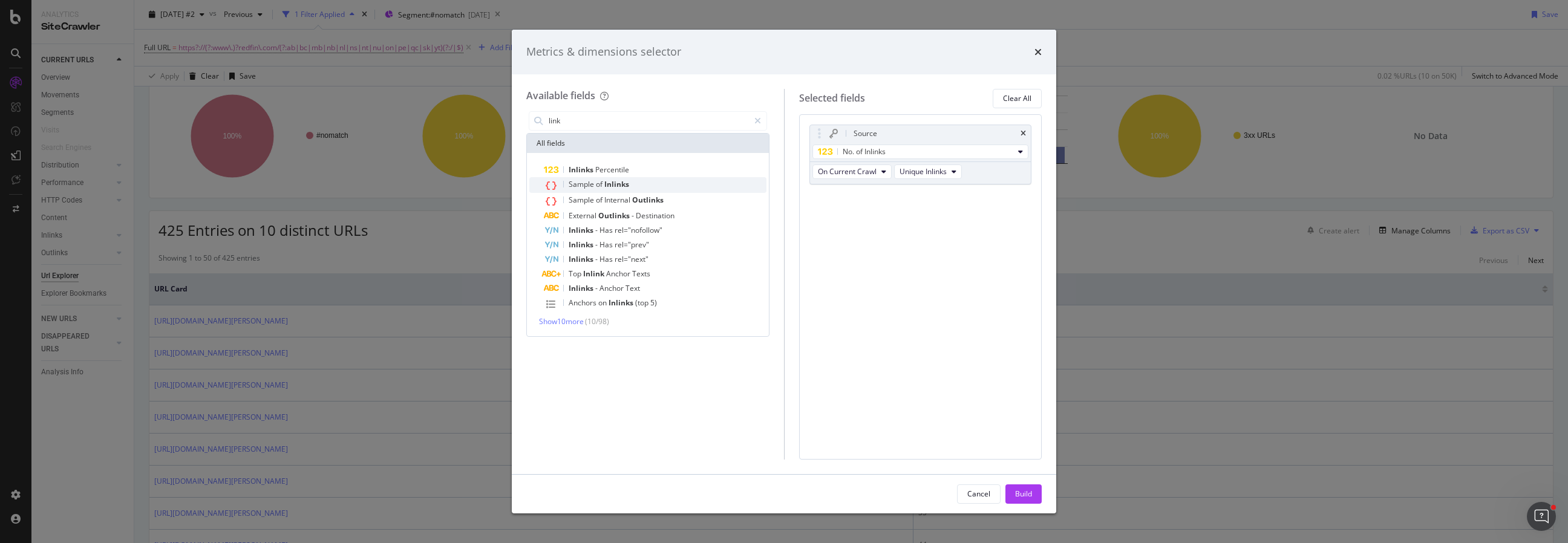
click at [573, 186] on span "Sample" at bounding box center [582, 184] width 28 height 10
click at [1026, 131] on div "Source" at bounding box center [920, 134] width 221 height 17
click at [1026, 132] on icon "times" at bounding box center [1023, 133] width 6 height 7
click at [1024, 497] on div "Build" at bounding box center [1024, 493] width 17 height 10
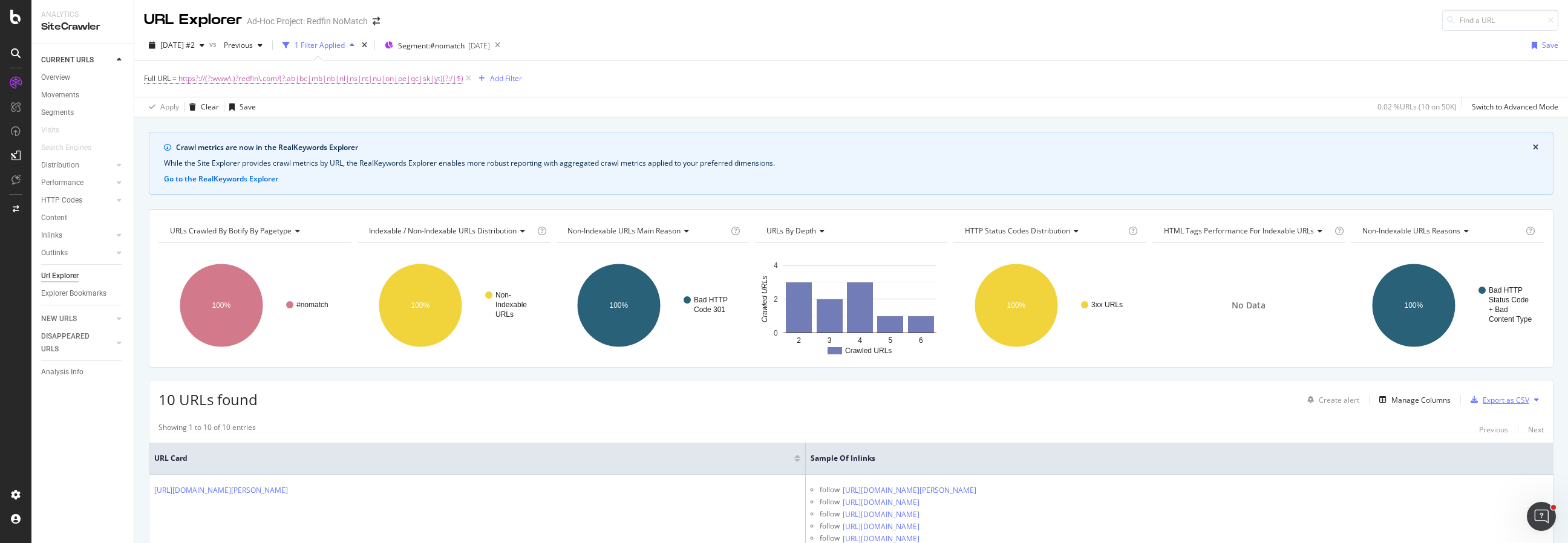
click at [1486, 405] on div "Export as CSV" at bounding box center [1497, 400] width 64 height 18
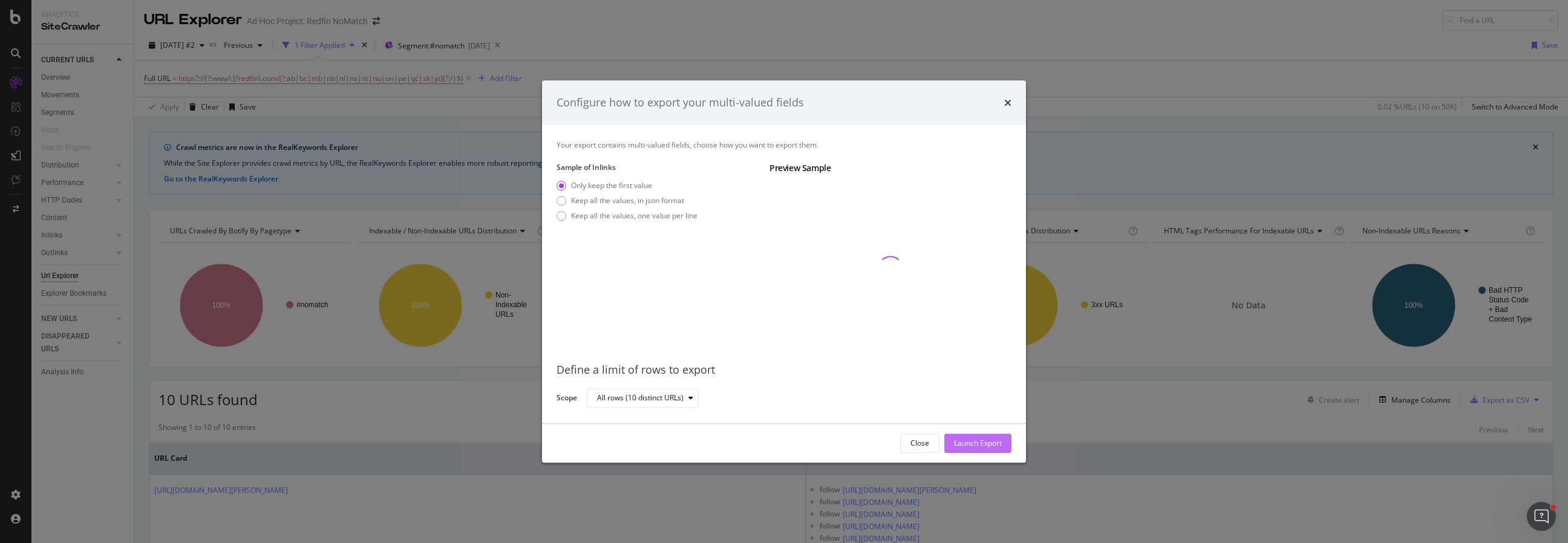
click at [967, 445] on div "Launch Export" at bounding box center [978, 442] width 48 height 10
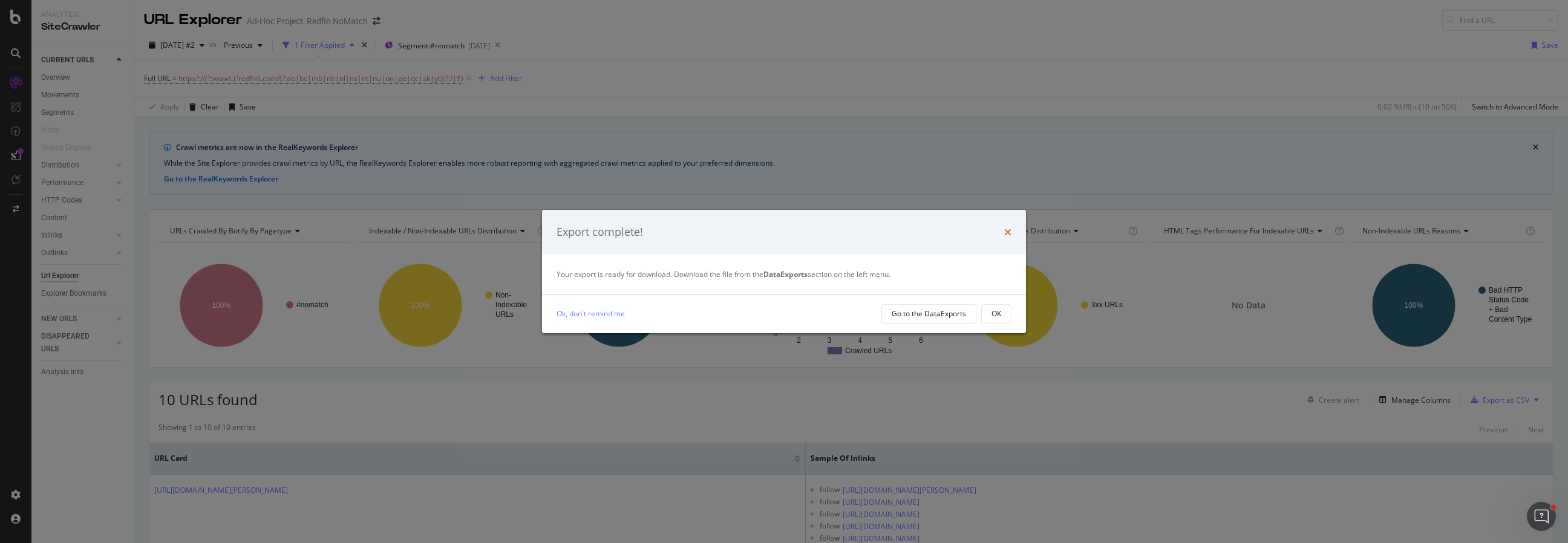
click at [1010, 229] on icon "times" at bounding box center [1008, 232] width 7 height 9
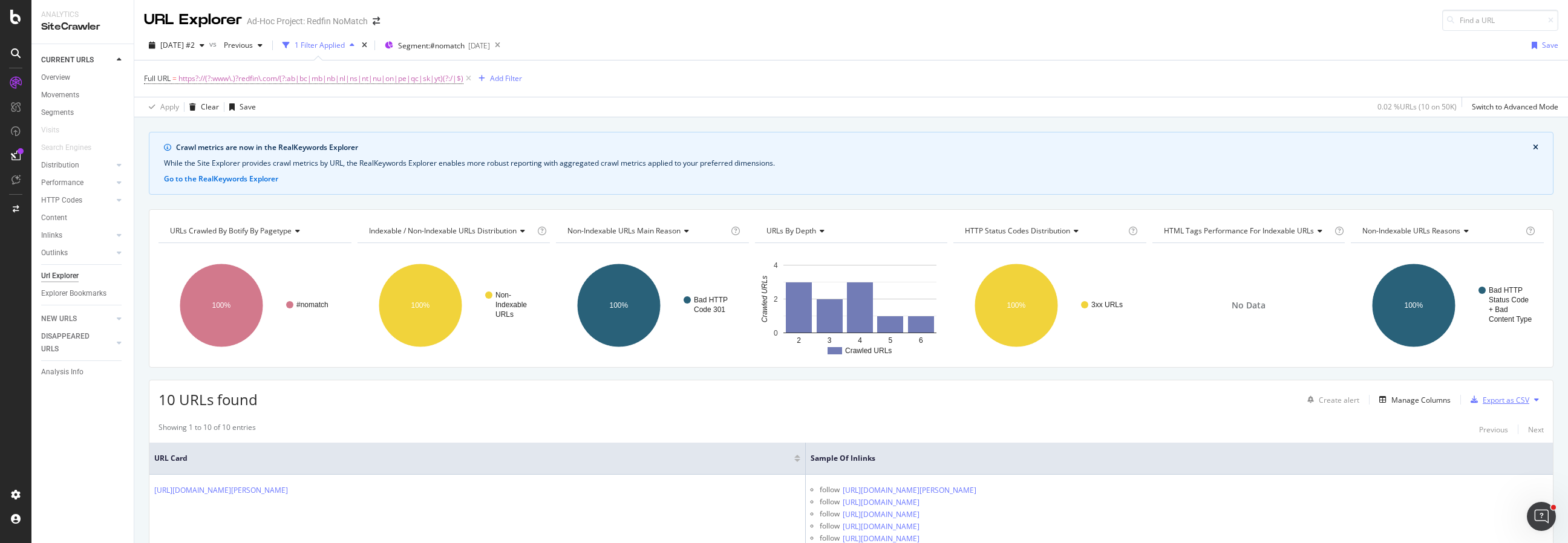
click at [1483, 401] on div "Export as CSV" at bounding box center [1506, 400] width 46 height 10
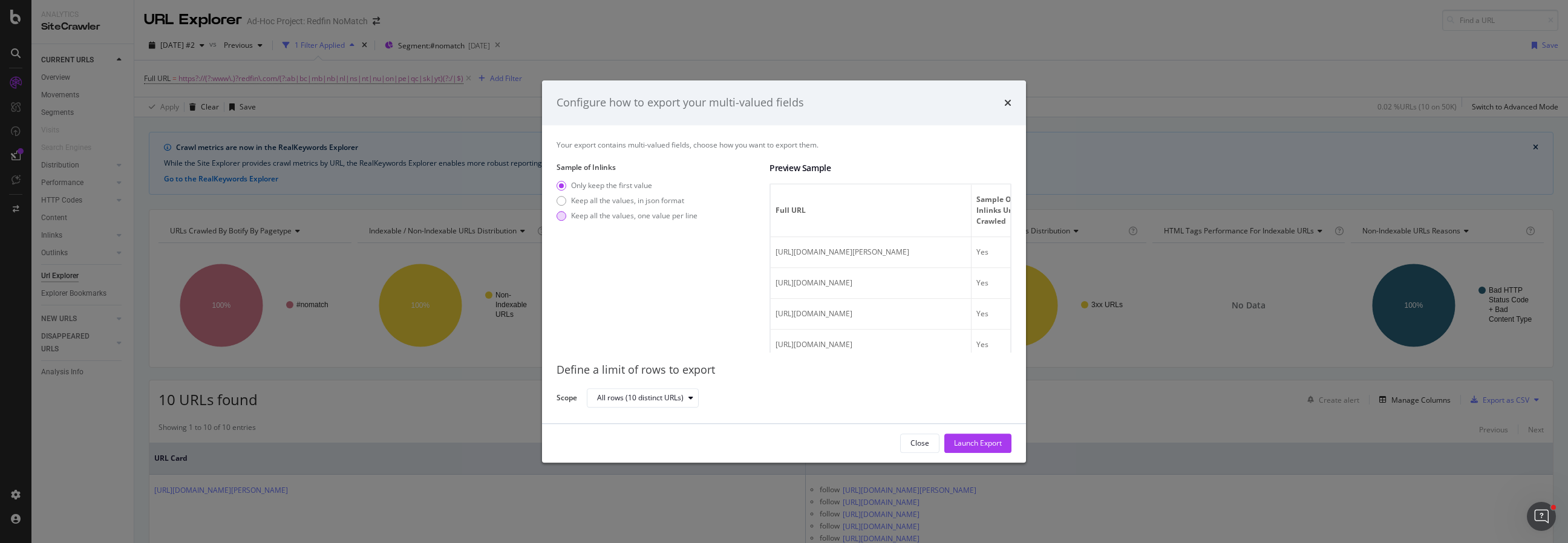
click at [559, 216] on div "modal" at bounding box center [561, 216] width 9 height 9
click at [561, 214] on div "modal" at bounding box center [561, 216] width 9 height 9
click at [975, 444] on div "Launch Export" at bounding box center [978, 442] width 48 height 10
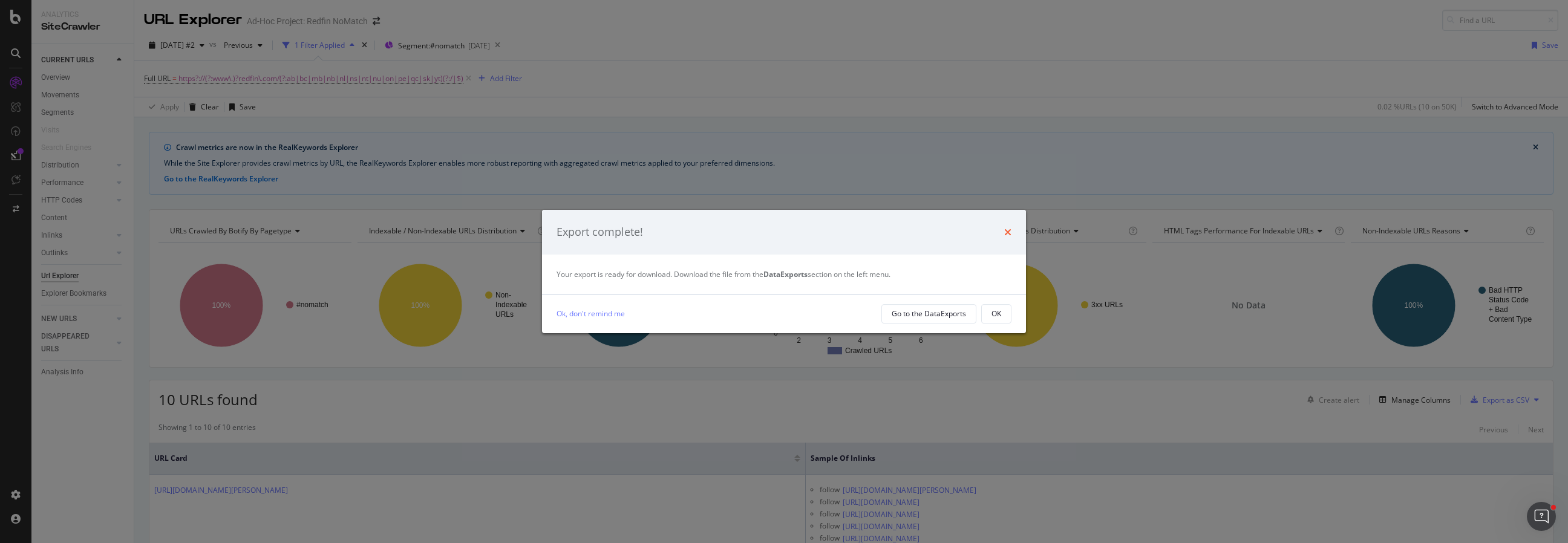
click at [1009, 232] on icon "times" at bounding box center [1008, 232] width 7 height 9
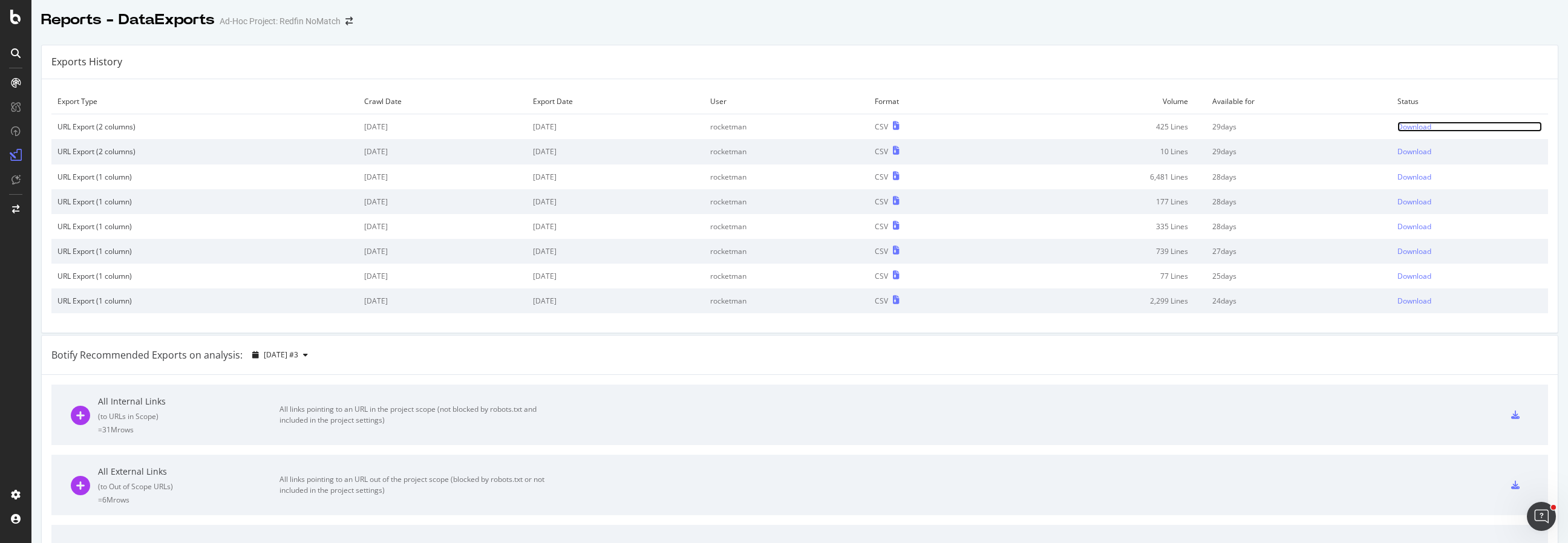
click at [1398, 127] on div "Download" at bounding box center [1415, 126] width 34 height 10
click at [14, 18] on icon at bounding box center [16, 17] width 11 height 14
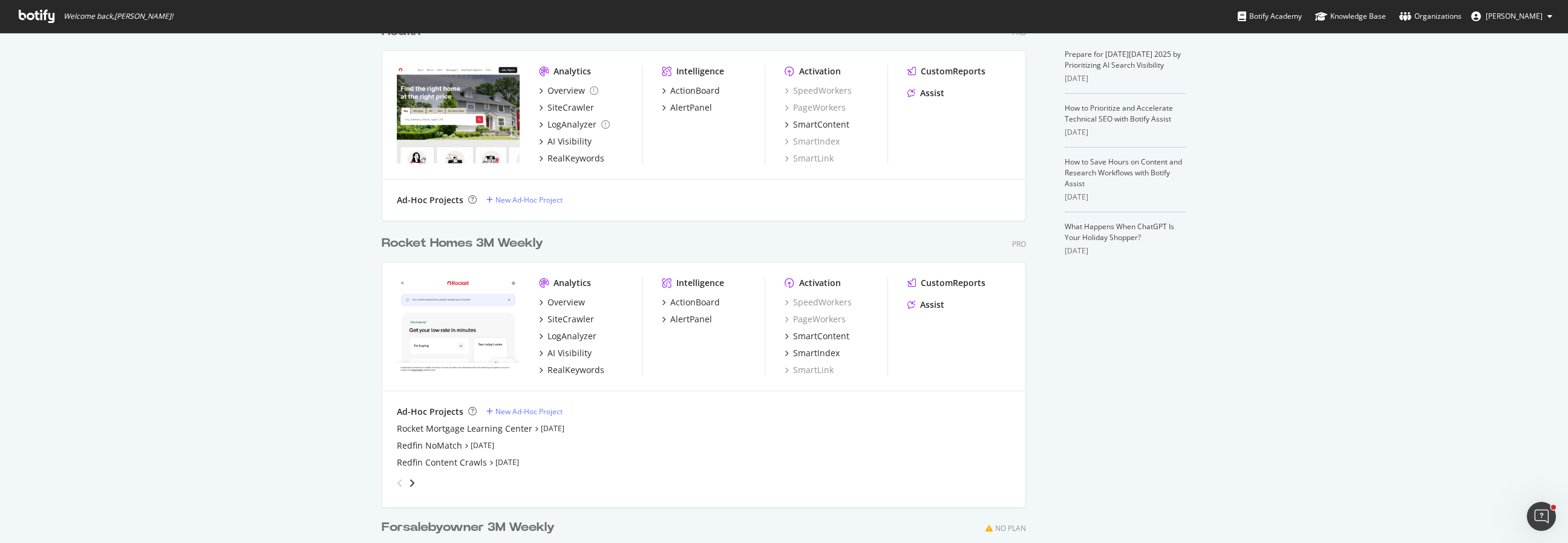
scroll to position [281, 0]
click at [422, 443] on div "Redfin NoMatch" at bounding box center [429, 444] width 65 height 12
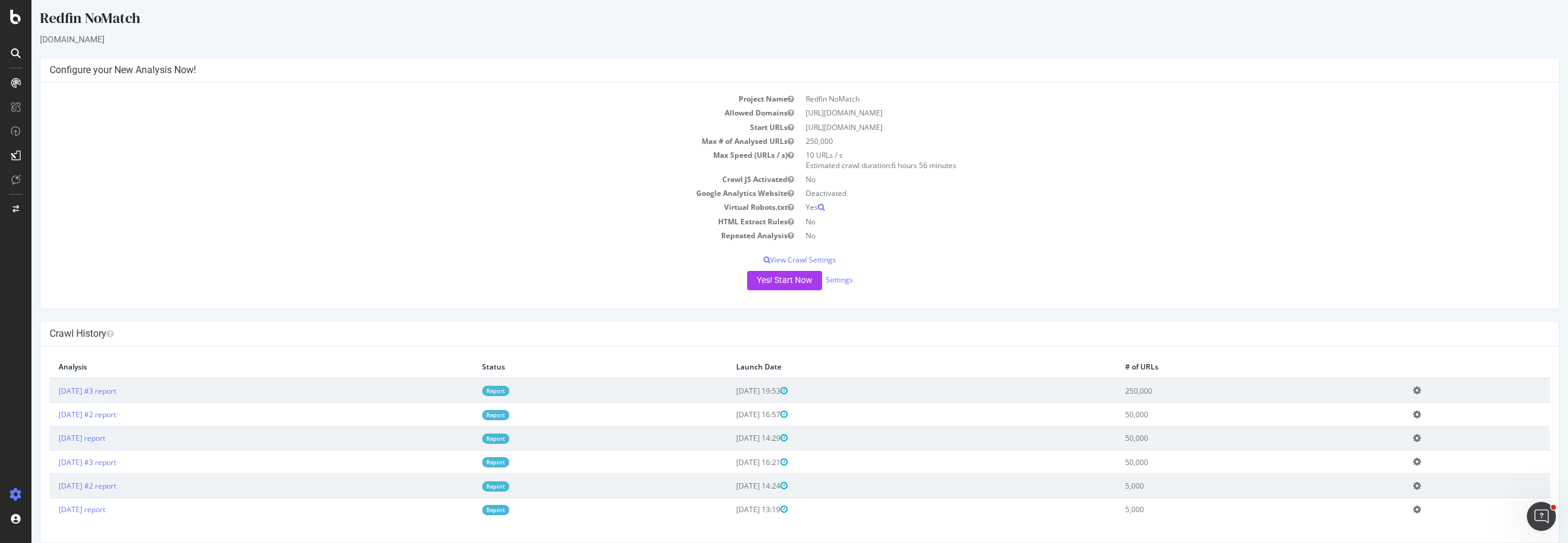
scroll to position [12, 0]
